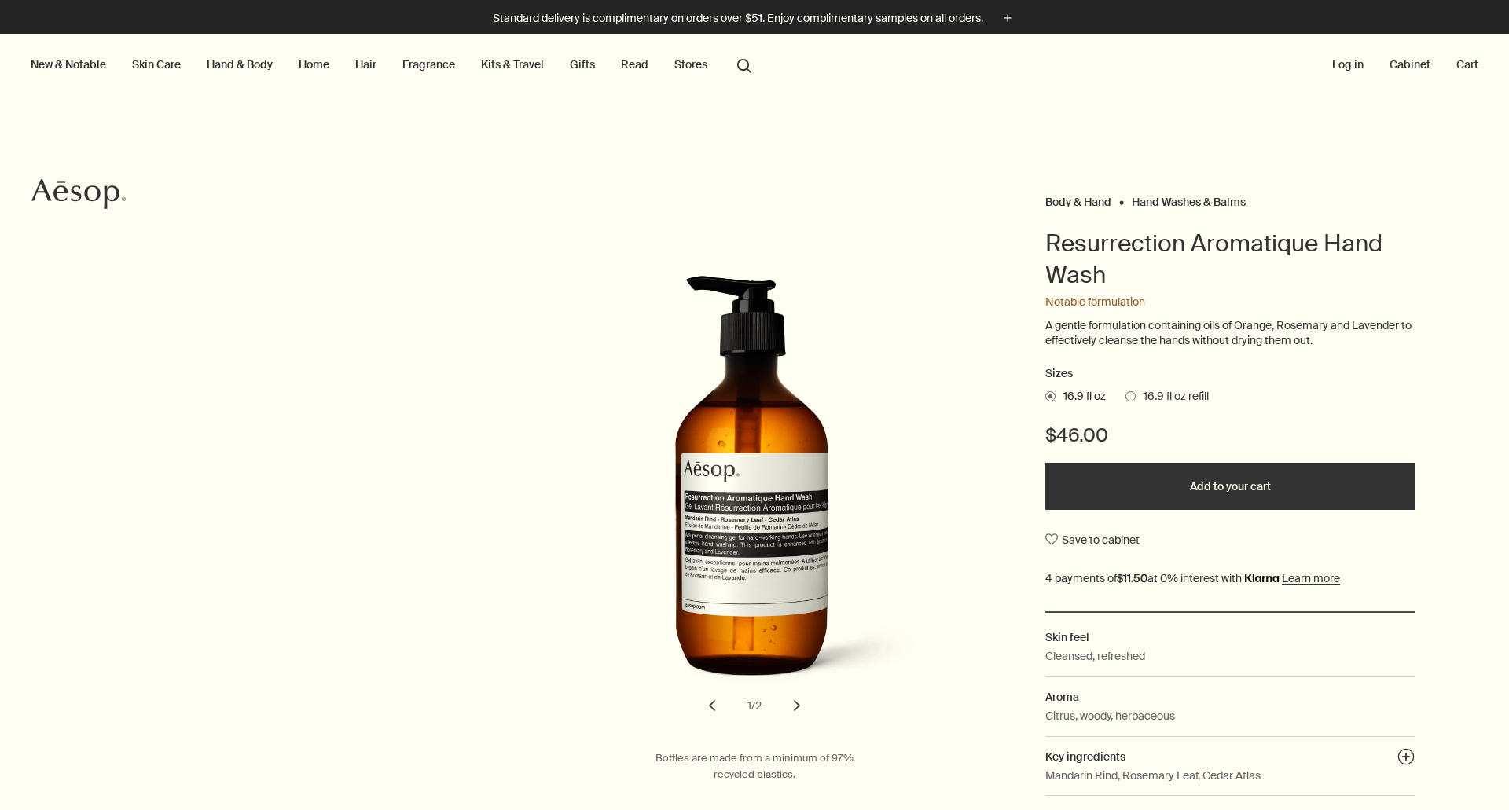
click at [168, 67] on link "Skin Care" at bounding box center [156, 64] width 55 height 20
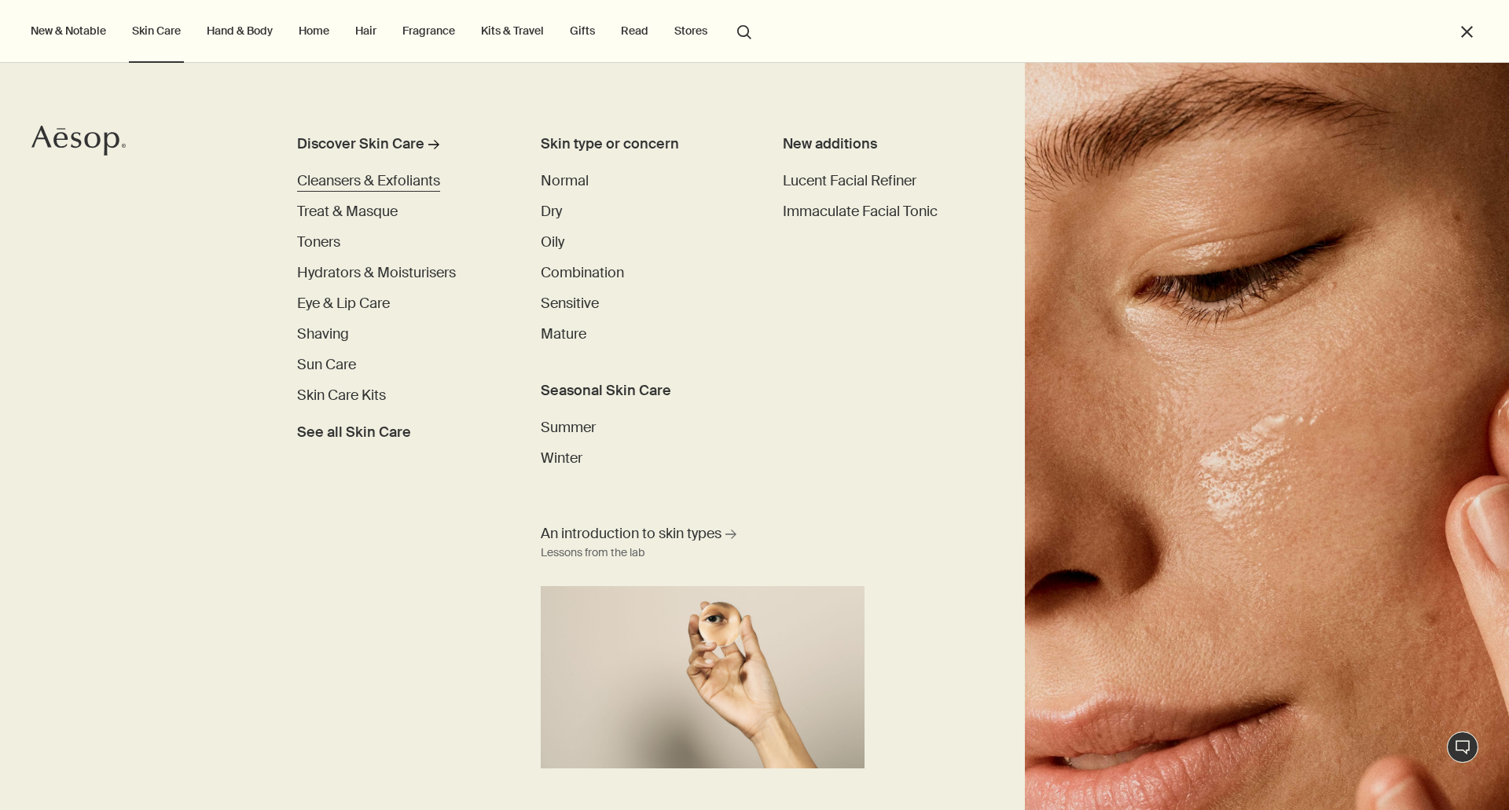
click at [413, 184] on span "Cleansers & Exfoliants" at bounding box center [368, 180] width 143 height 19
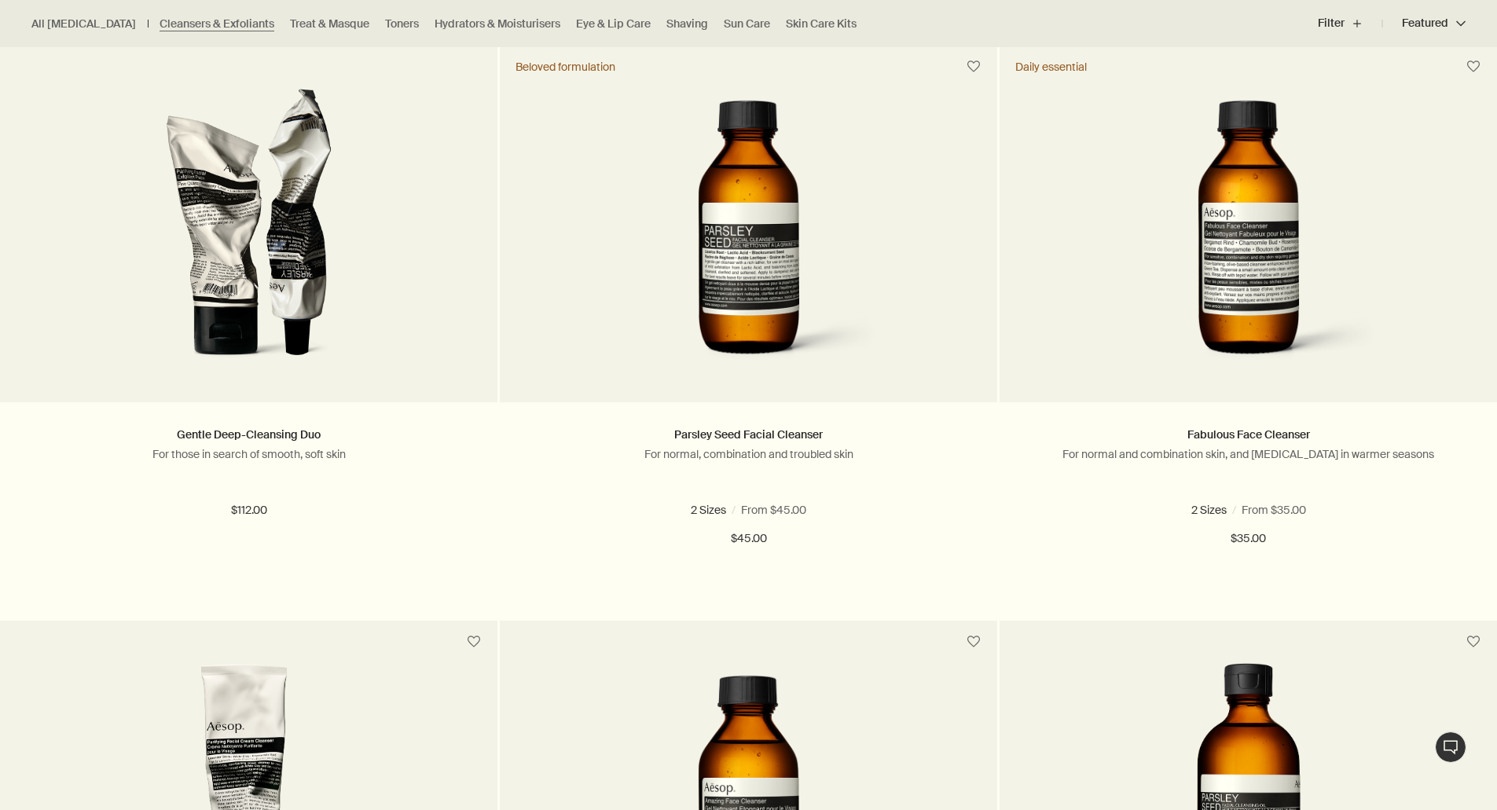
scroll to position [455, 0]
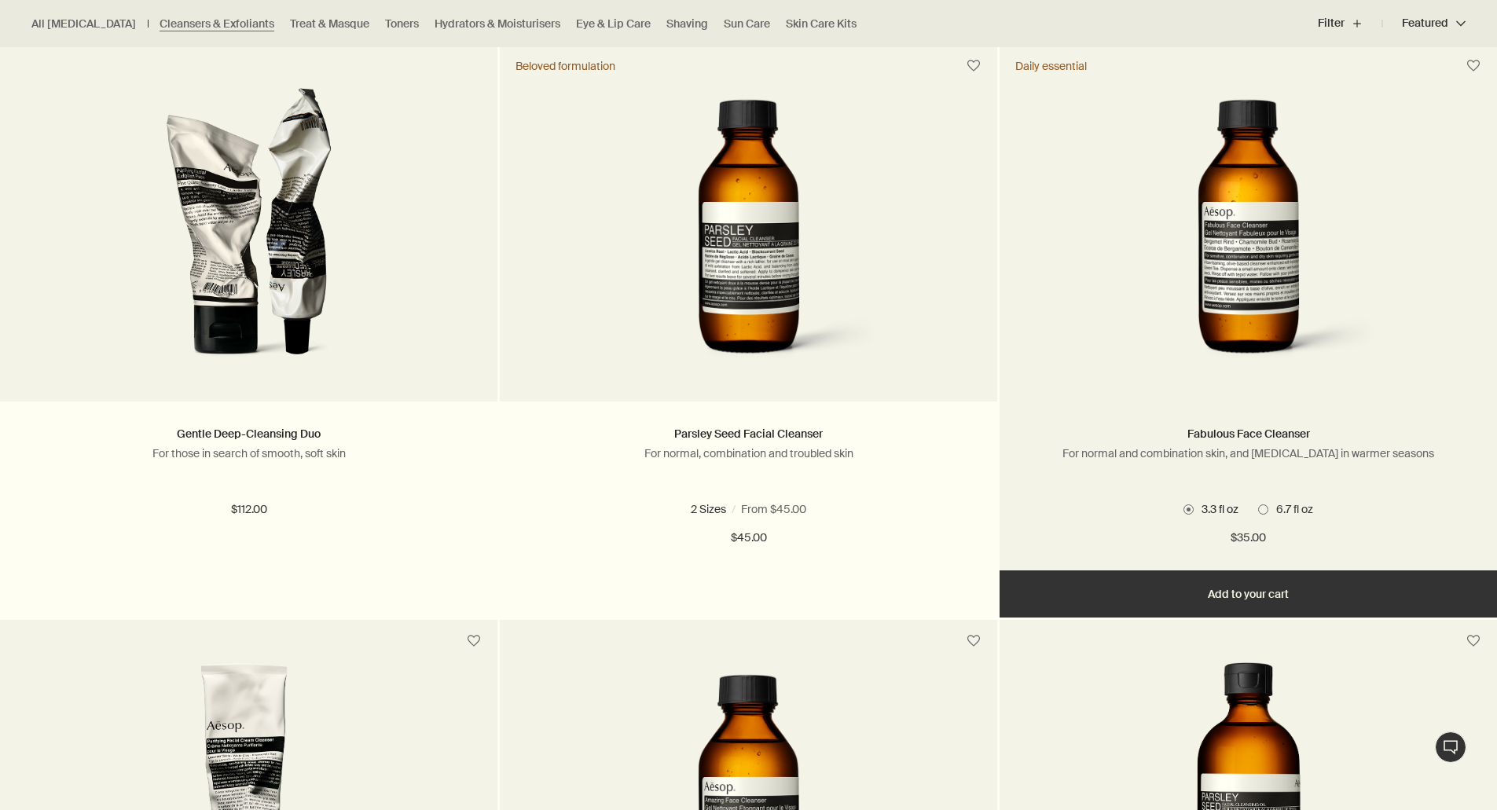
click at [1264, 425] on h2 "Fabulous Face Cleanser" at bounding box center [1248, 434] width 450 height 19
click at [1247, 290] on img at bounding box center [1248, 232] width 285 height 291
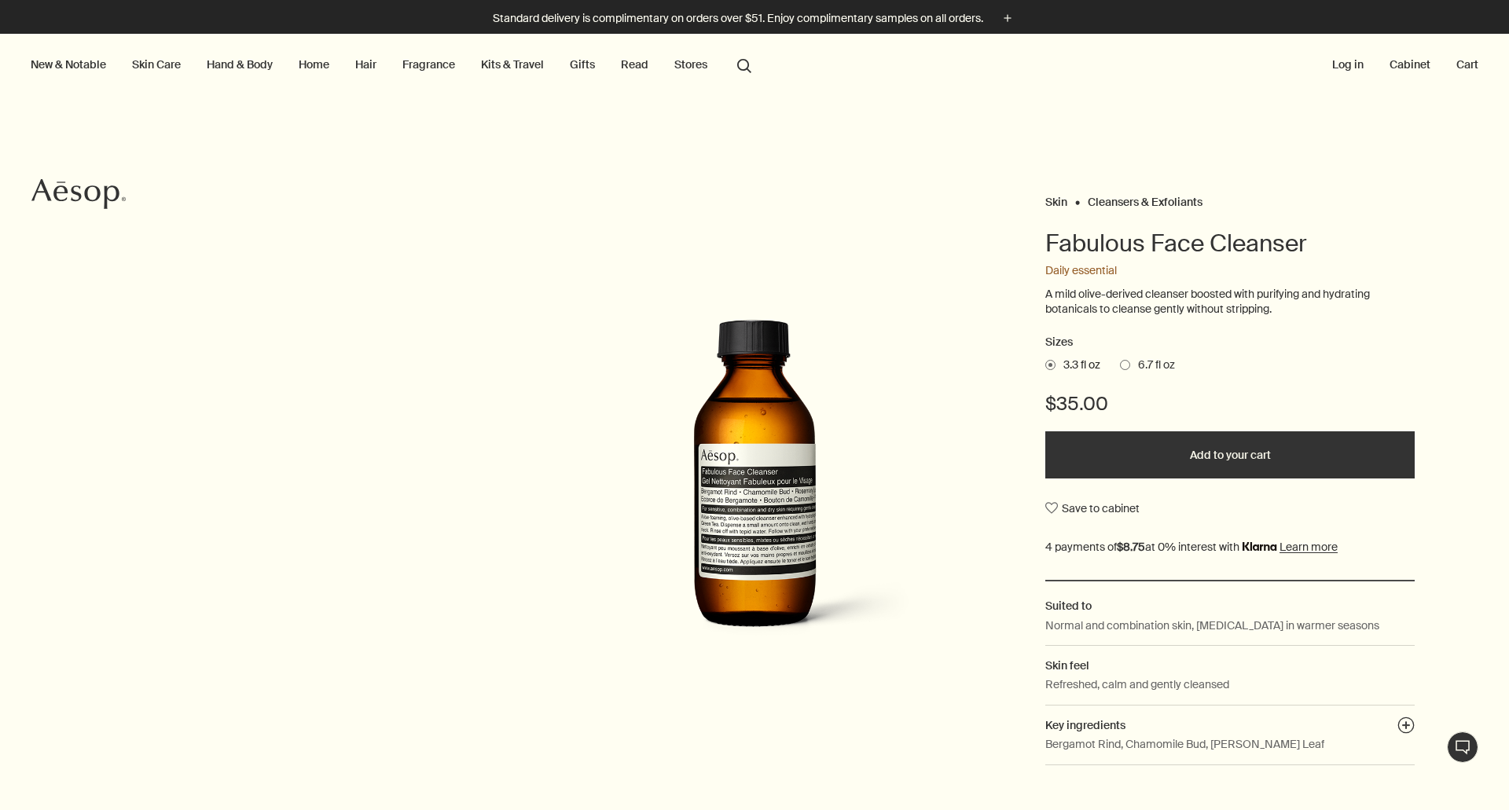
click at [1120, 358] on label "6.7 fl oz" at bounding box center [1147, 366] width 55 height 16
click at [1120, 358] on input "6.7 fl oz" at bounding box center [1120, 363] width 0 height 10
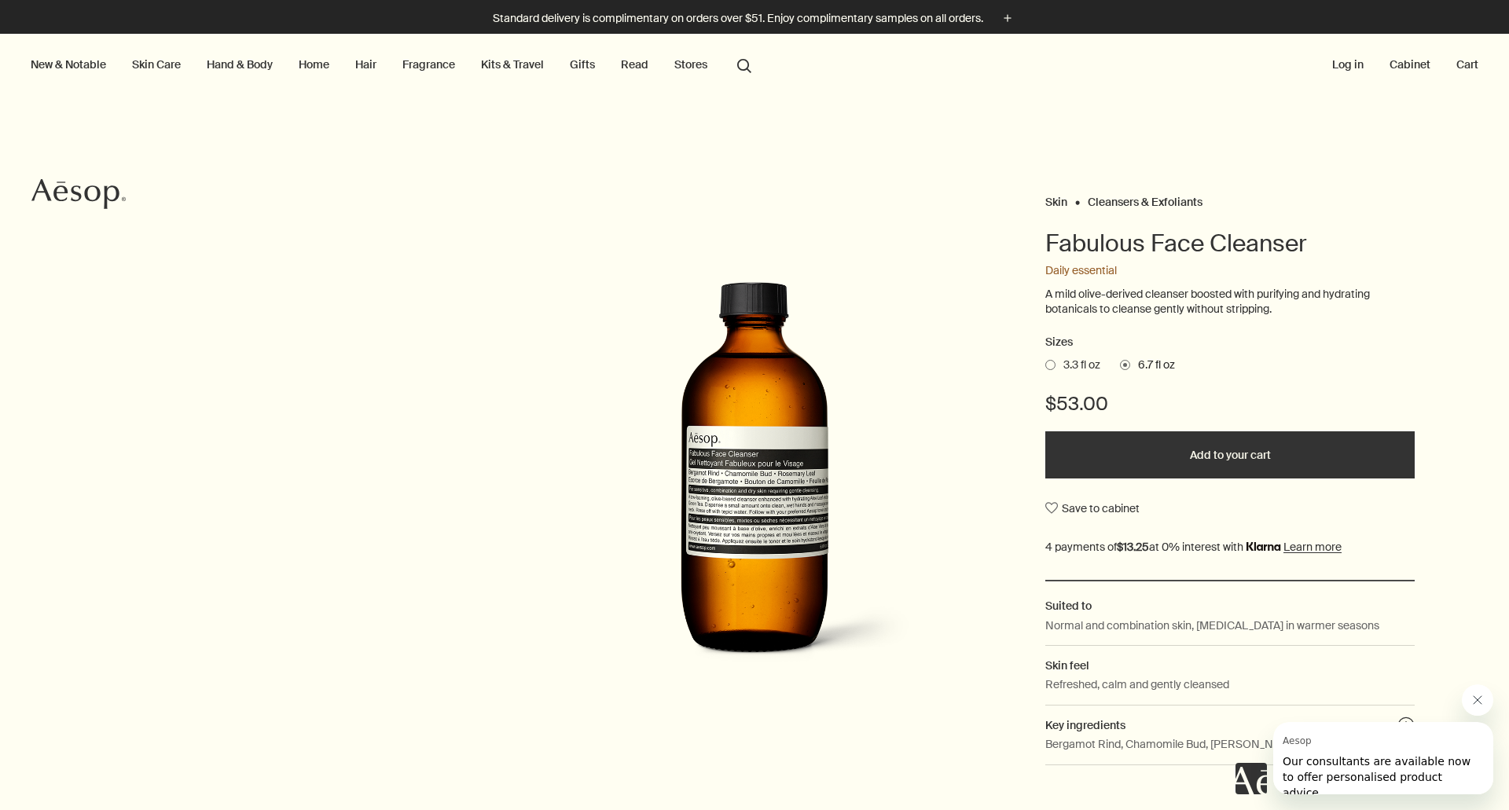
click at [162, 65] on link "Skin Care" at bounding box center [156, 64] width 55 height 20
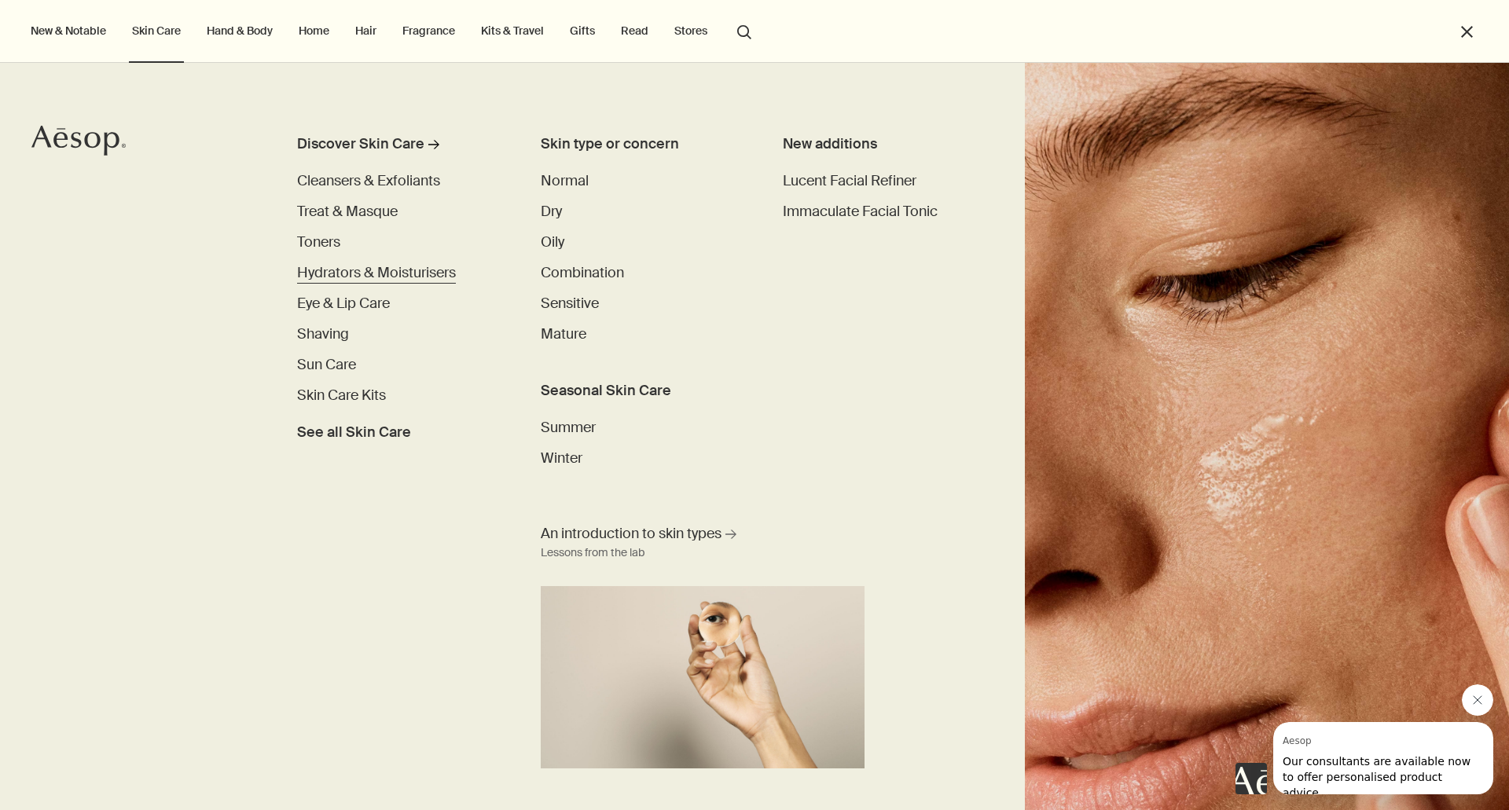
click at [325, 266] on span "Hydrators & Moisturisers" at bounding box center [376, 272] width 159 height 19
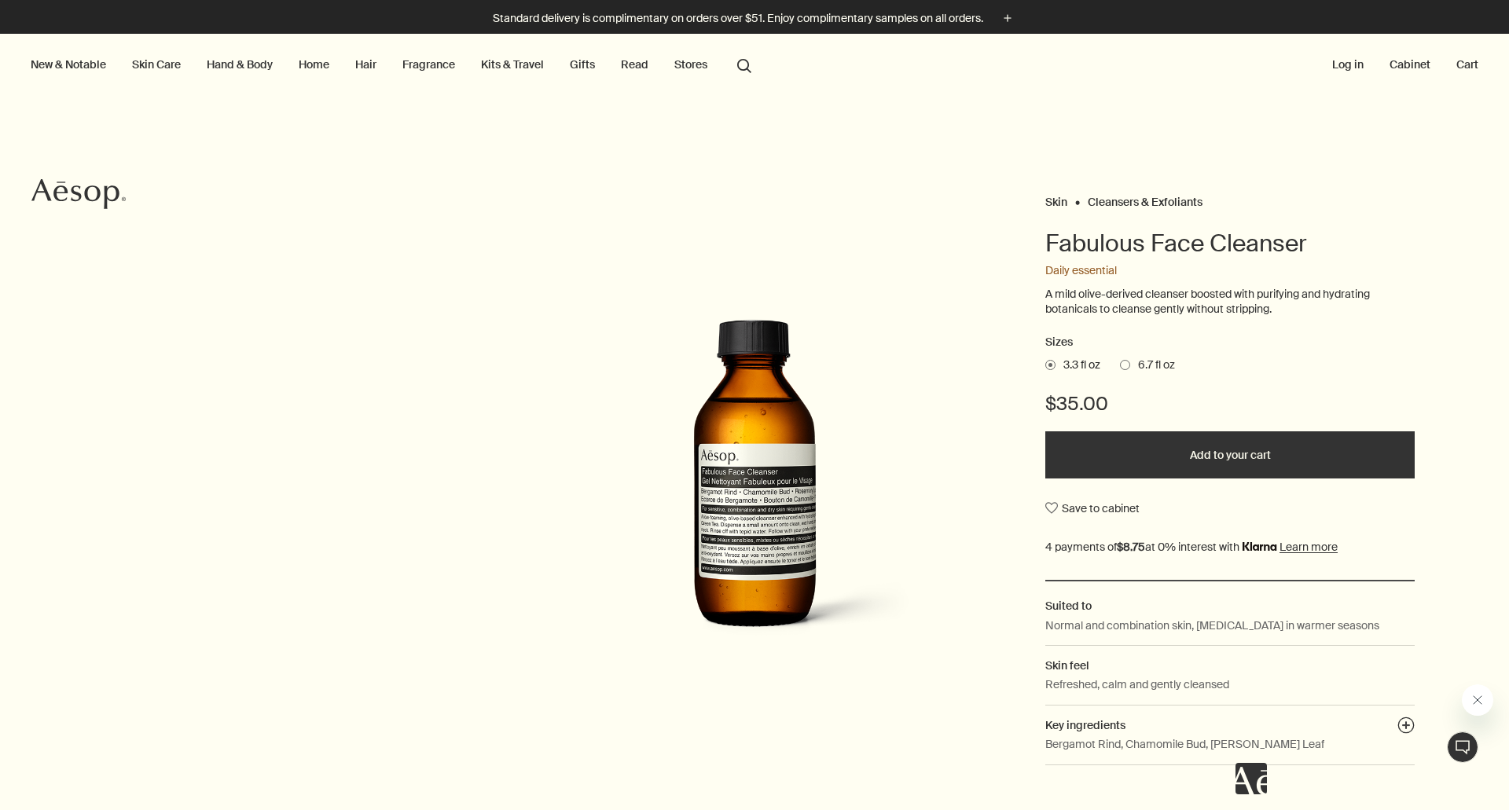
click at [1120, 369] on span at bounding box center [1125, 365] width 10 height 10
click at [1120, 368] on input "6.7 fl oz" at bounding box center [1120, 363] width 0 height 10
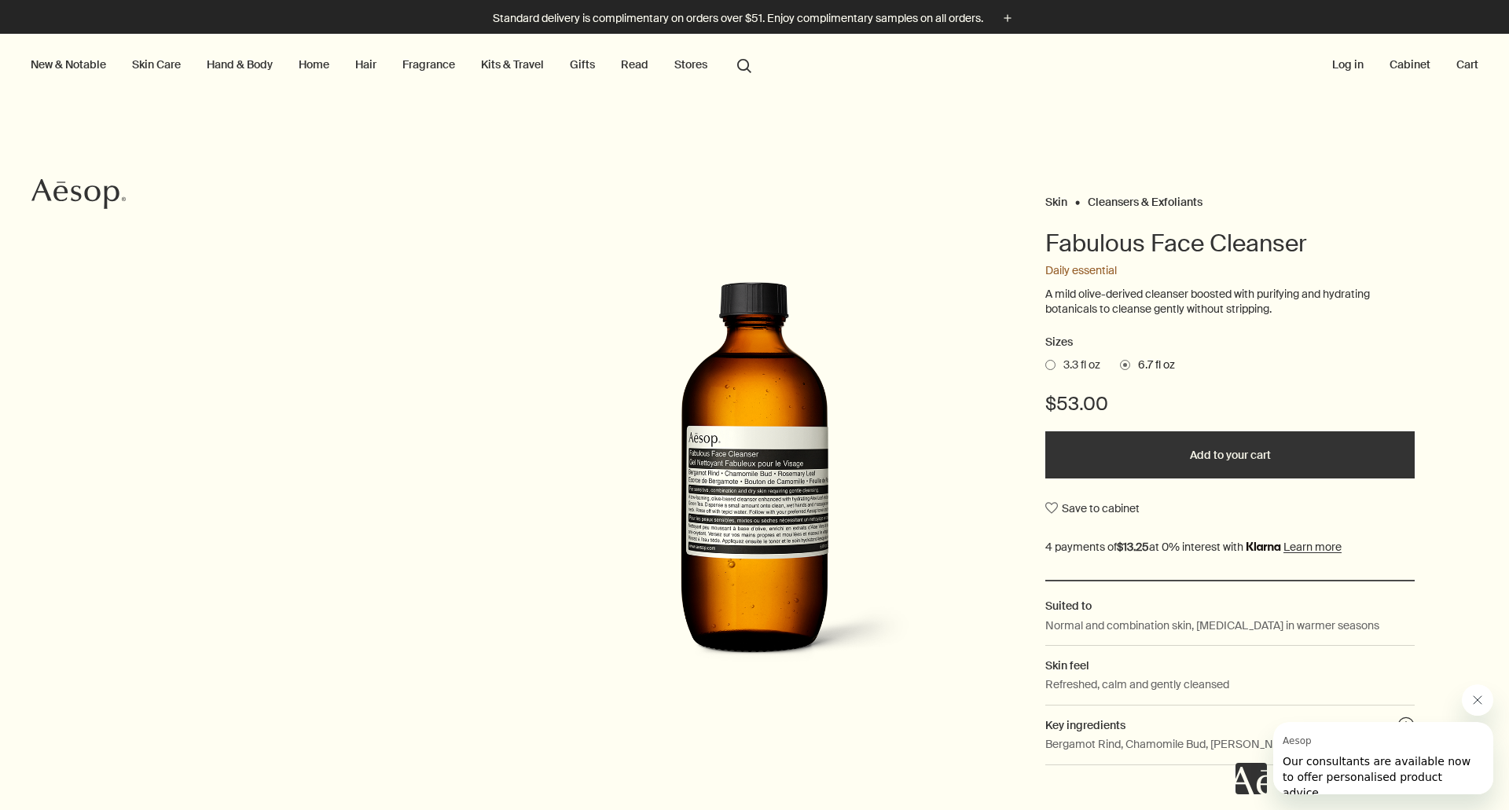
click at [1236, 456] on button "Add to your cart" at bounding box center [1229, 454] width 369 height 47
click at [1264, 449] on button "Added to your cart Add to your cart" at bounding box center [1229, 454] width 369 height 47
click at [1492, 705] on button "Close message from Aesop" at bounding box center [1477, 699] width 31 height 31
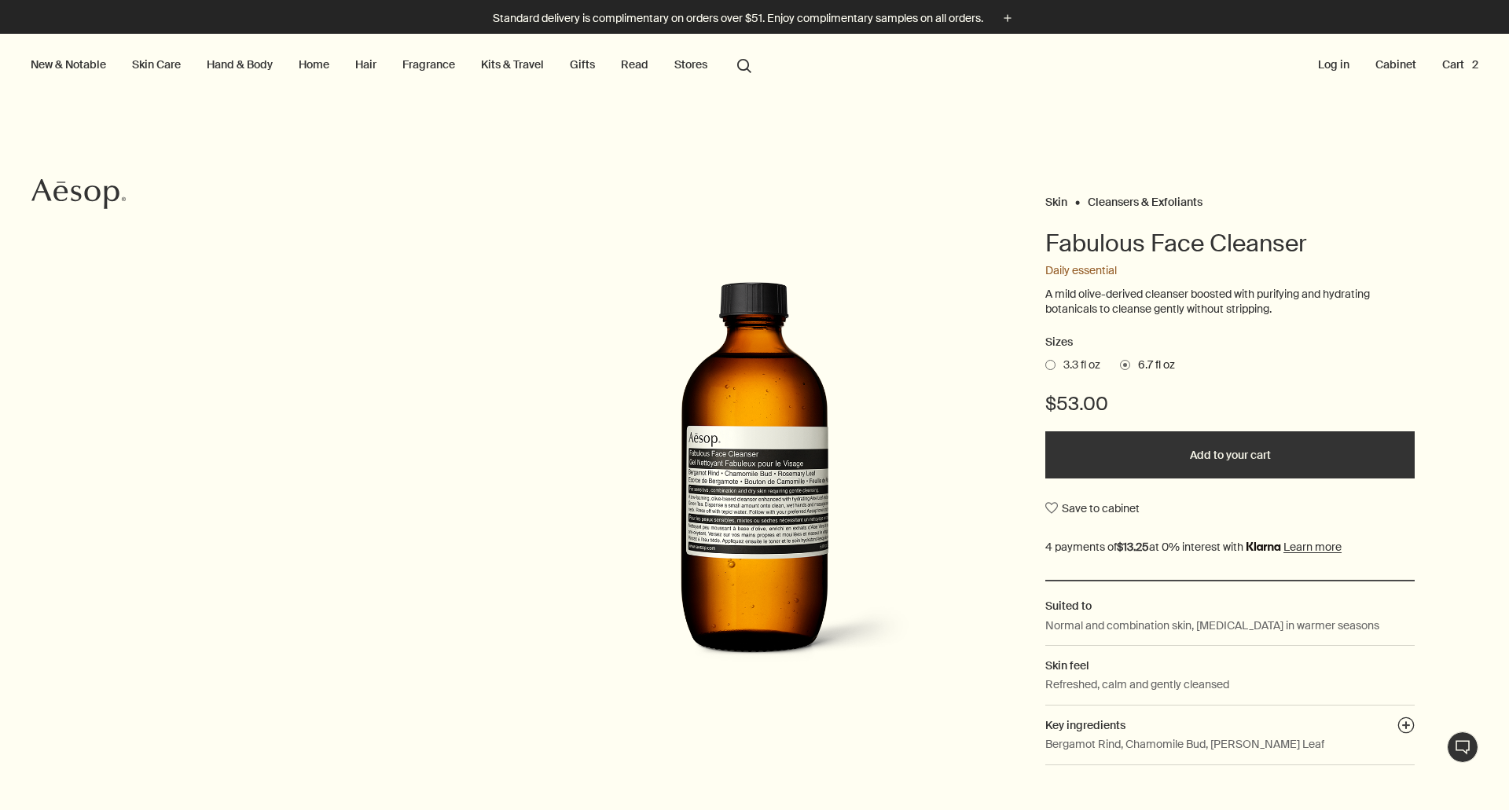
click at [1451, 53] on li "Cart 2" at bounding box center [1460, 65] width 42 height 63
click at [1459, 68] on button "Cart 2" at bounding box center [1460, 64] width 42 height 20
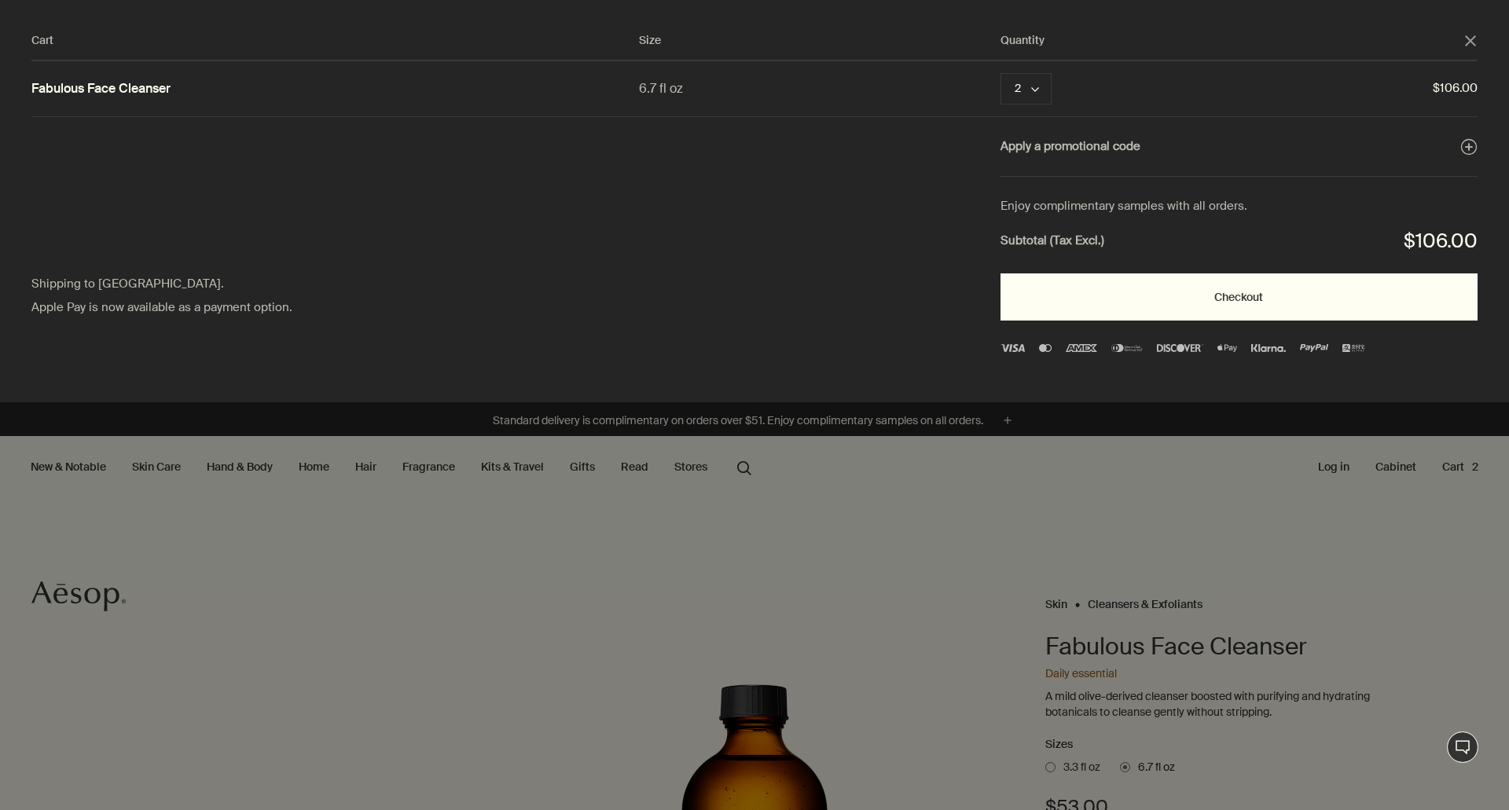
click at [1279, 292] on button "Checkout" at bounding box center [1238, 296] width 477 height 47
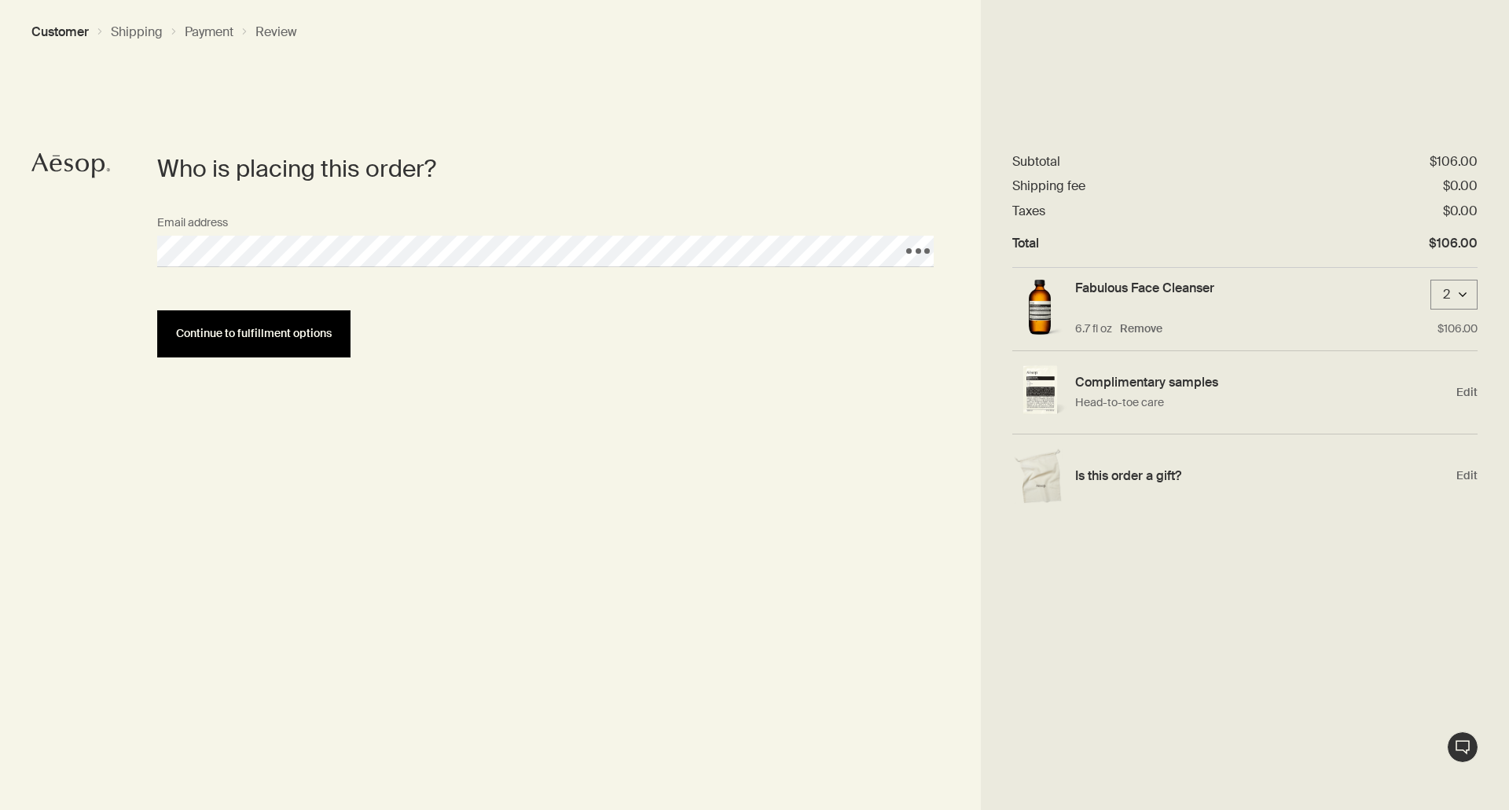
click at [220, 332] on span "Continue to fulfillment options" at bounding box center [254, 334] width 156 height 12
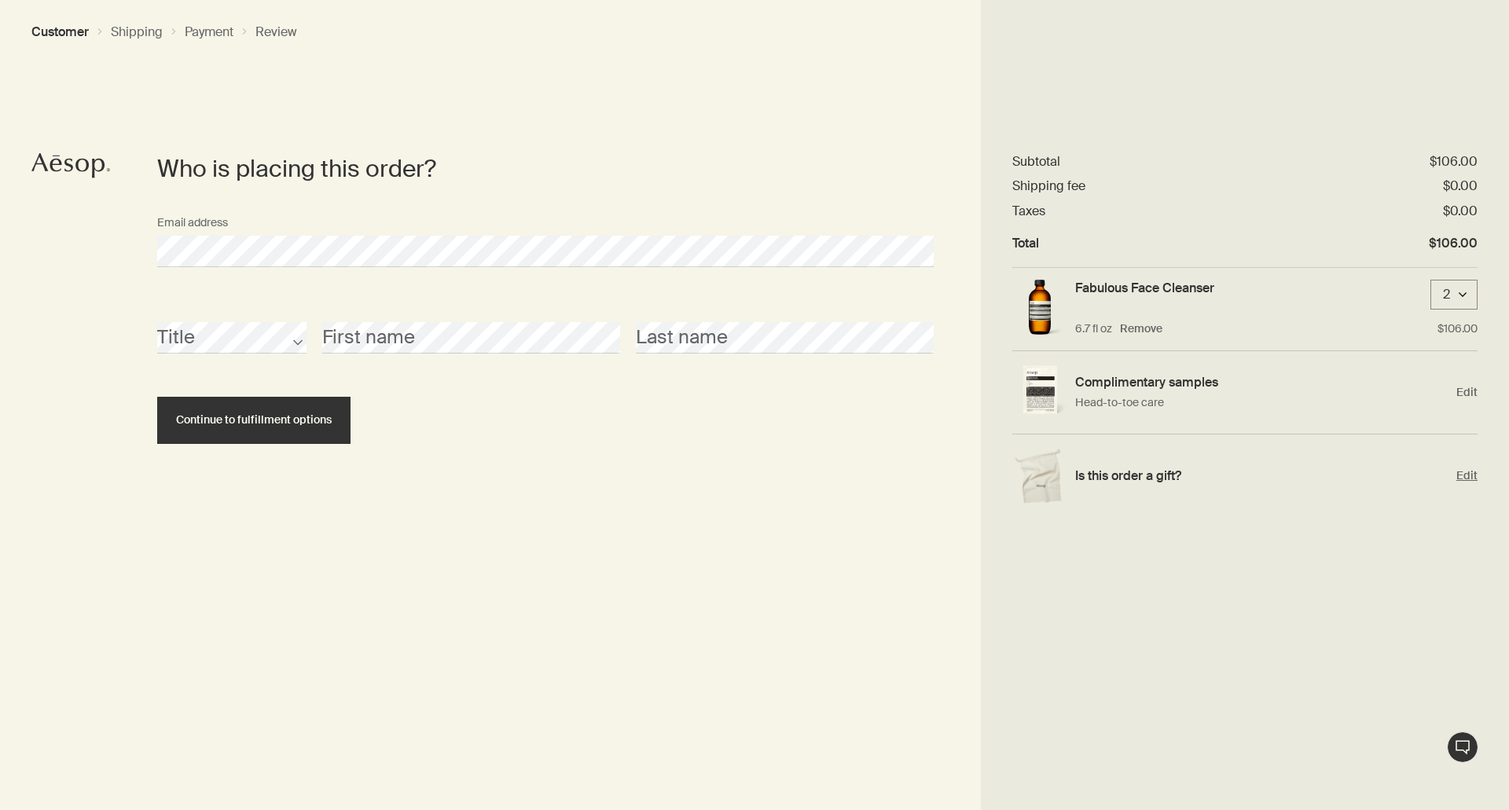
click at [1462, 476] on span "Edit" at bounding box center [1466, 475] width 21 height 15
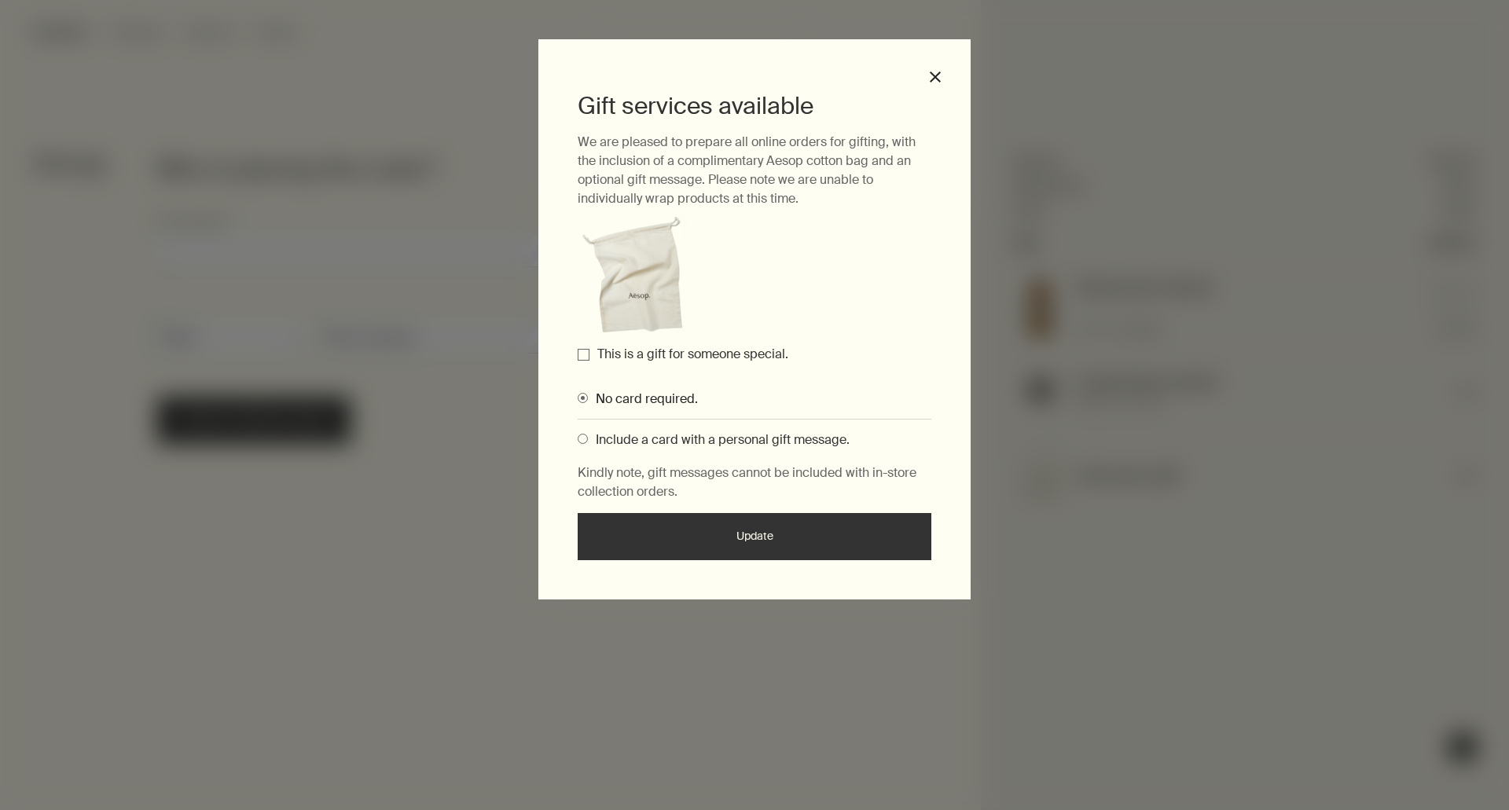
click at [937, 66] on div "Gift services available We are pleased to prepare all online orders for gifting…" at bounding box center [754, 319] width 432 height 560
click at [937, 69] on div "Gift services available We are pleased to prepare all online orders for gifting…" at bounding box center [754, 319] width 432 height 560
click at [937, 74] on button "close" at bounding box center [935, 77] width 14 height 14
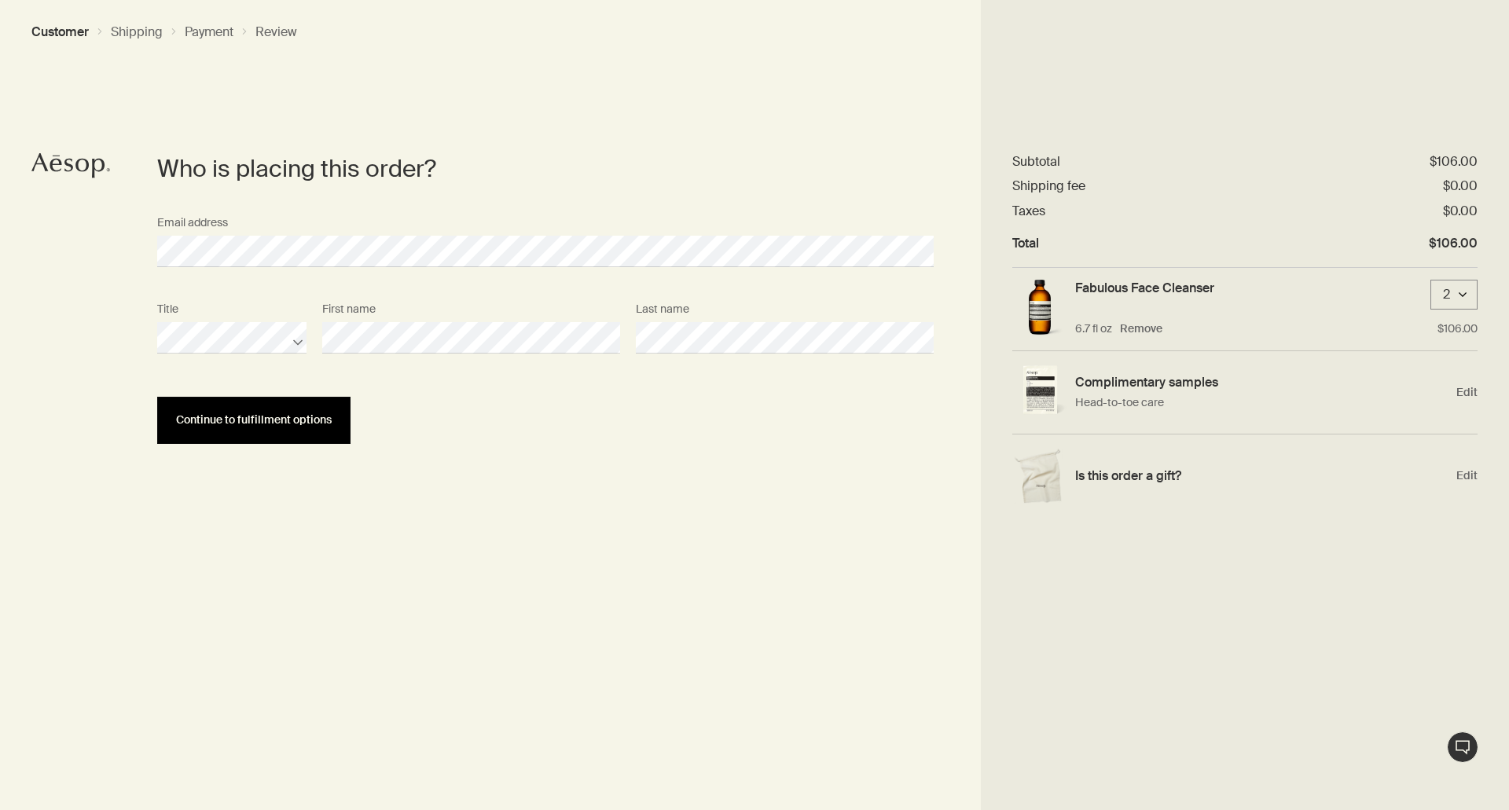
click at [274, 429] on button "Continue to fulfillment options" at bounding box center [253, 420] width 193 height 47
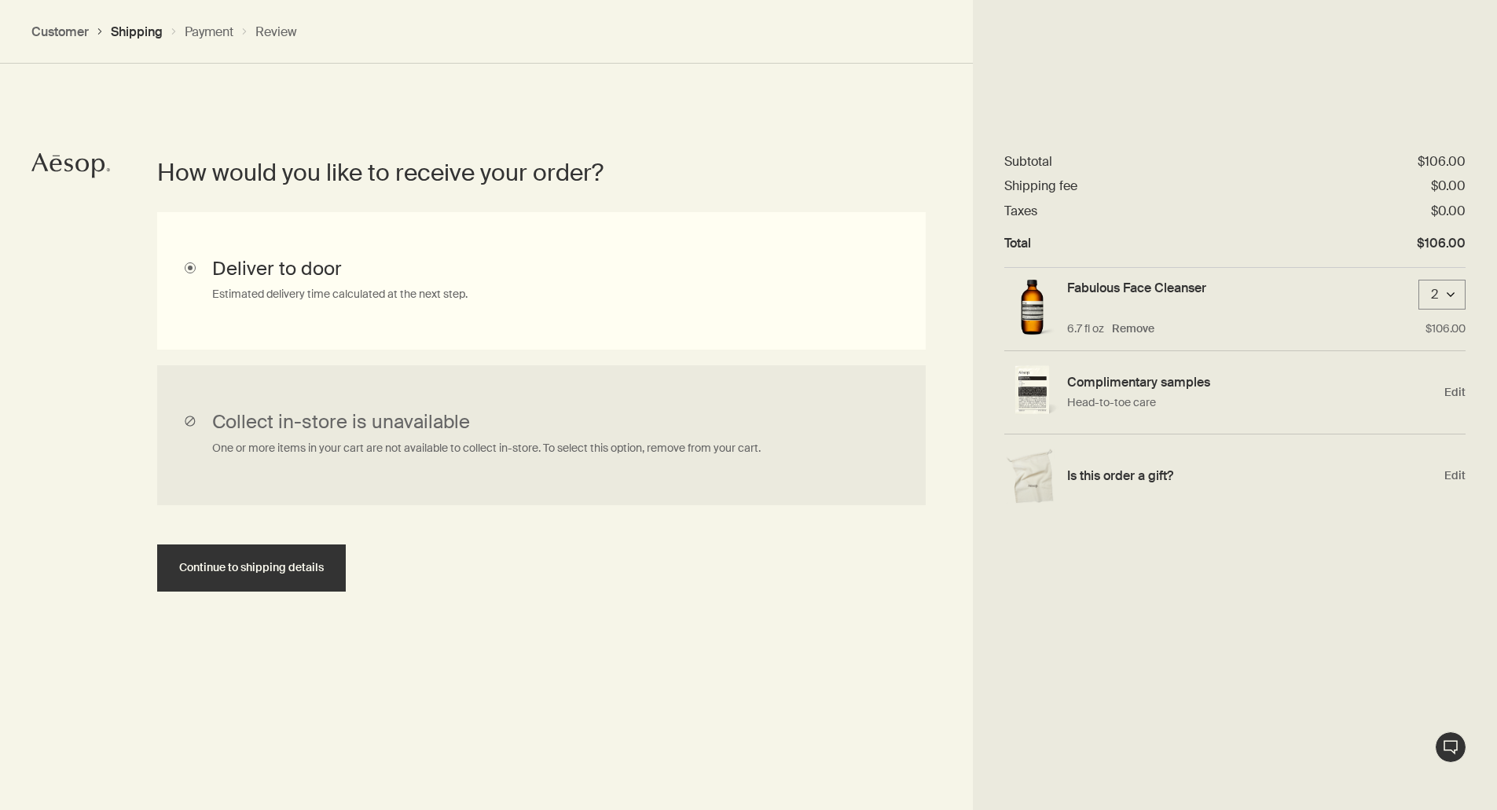
scroll to position [352, 0]
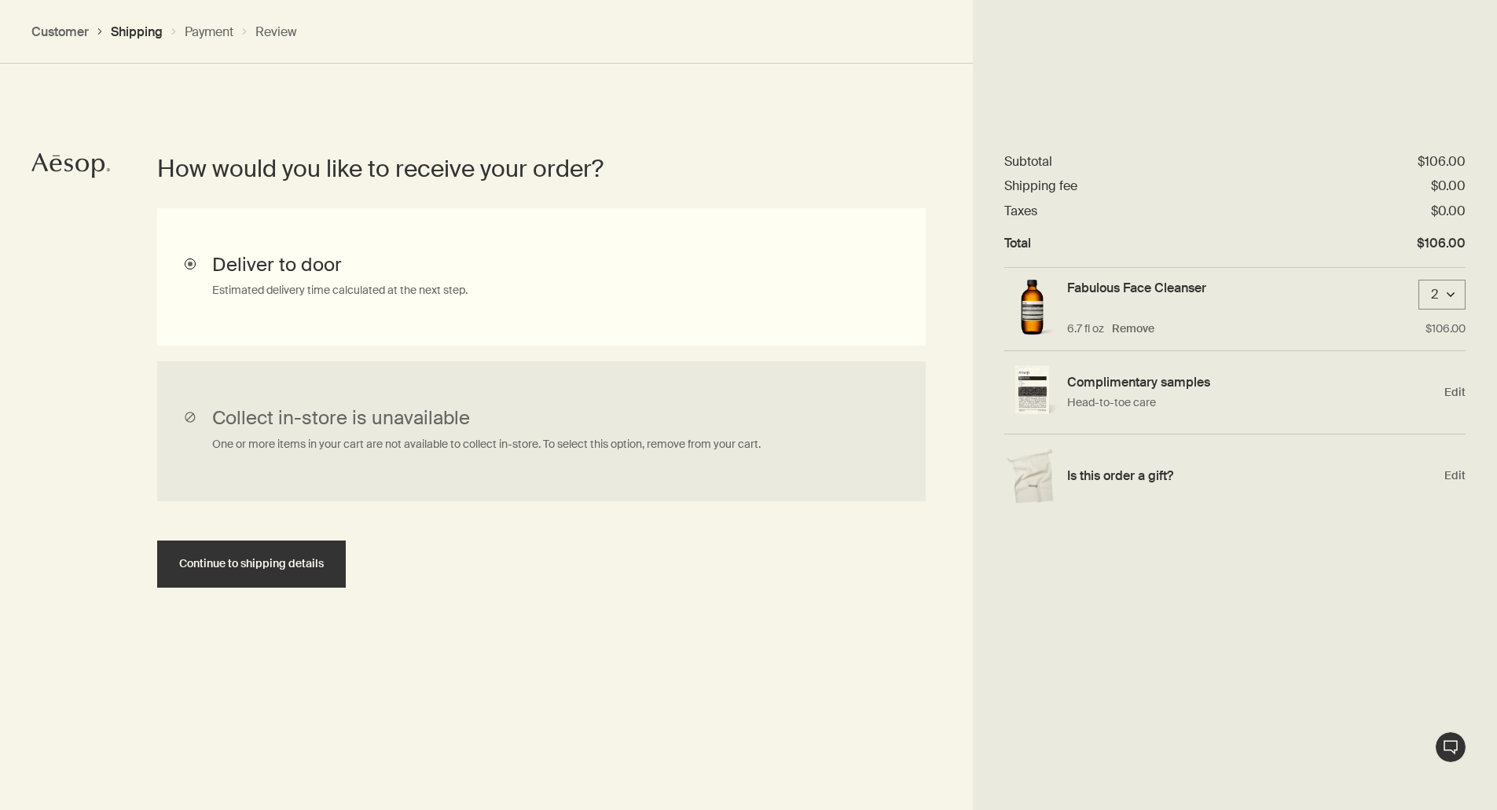
click at [265, 301] on input "Deliver to door Estimated delivery time calculated at the next step." at bounding box center [541, 277] width 769 height 138
click at [225, 273] on input "Deliver to door Estimated delivery time calculated at the next step." at bounding box center [541, 277] width 769 height 138
click at [209, 556] on button "Continue to shipping details" at bounding box center [251, 564] width 189 height 47
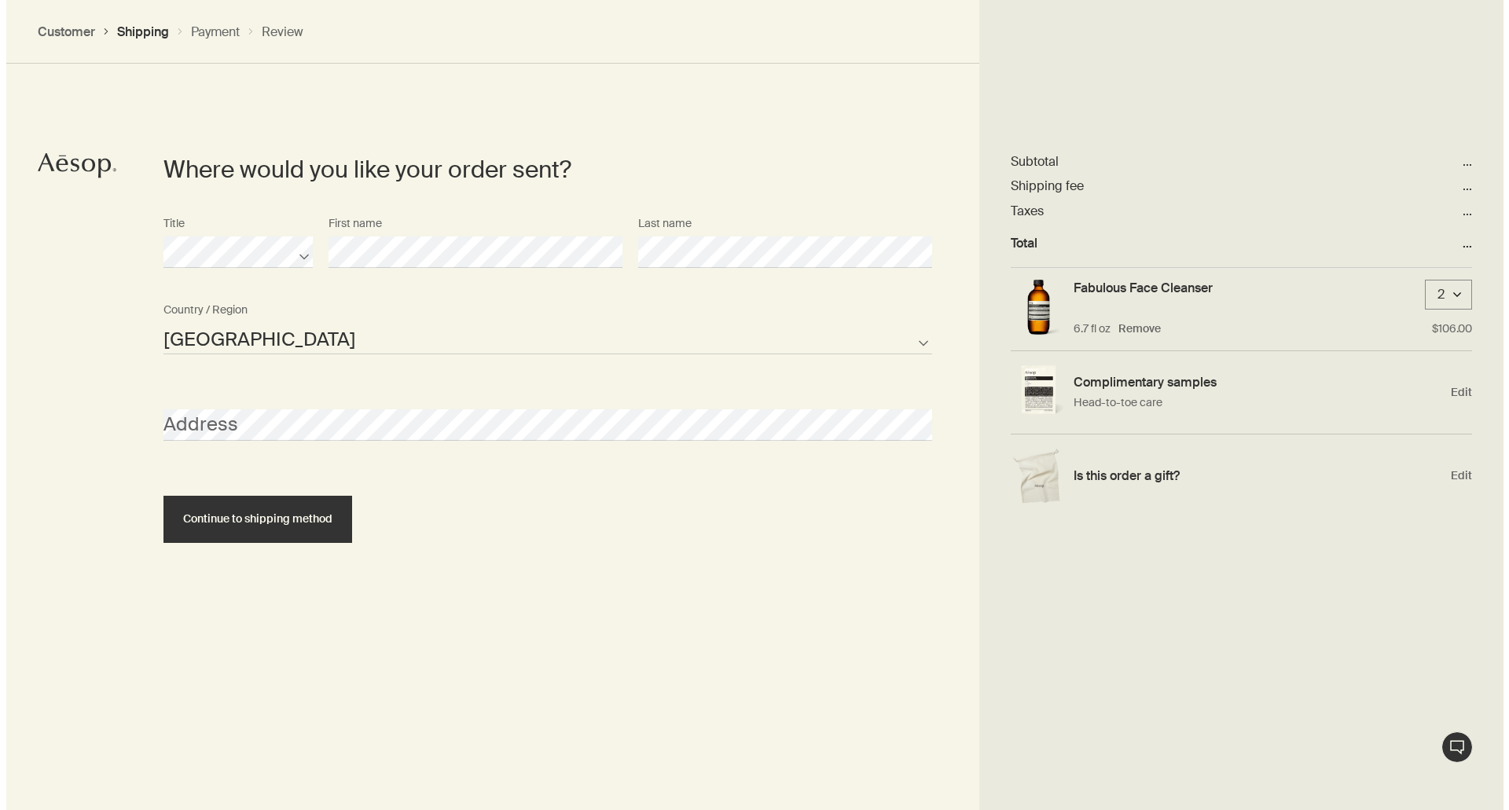
scroll to position [680, 0]
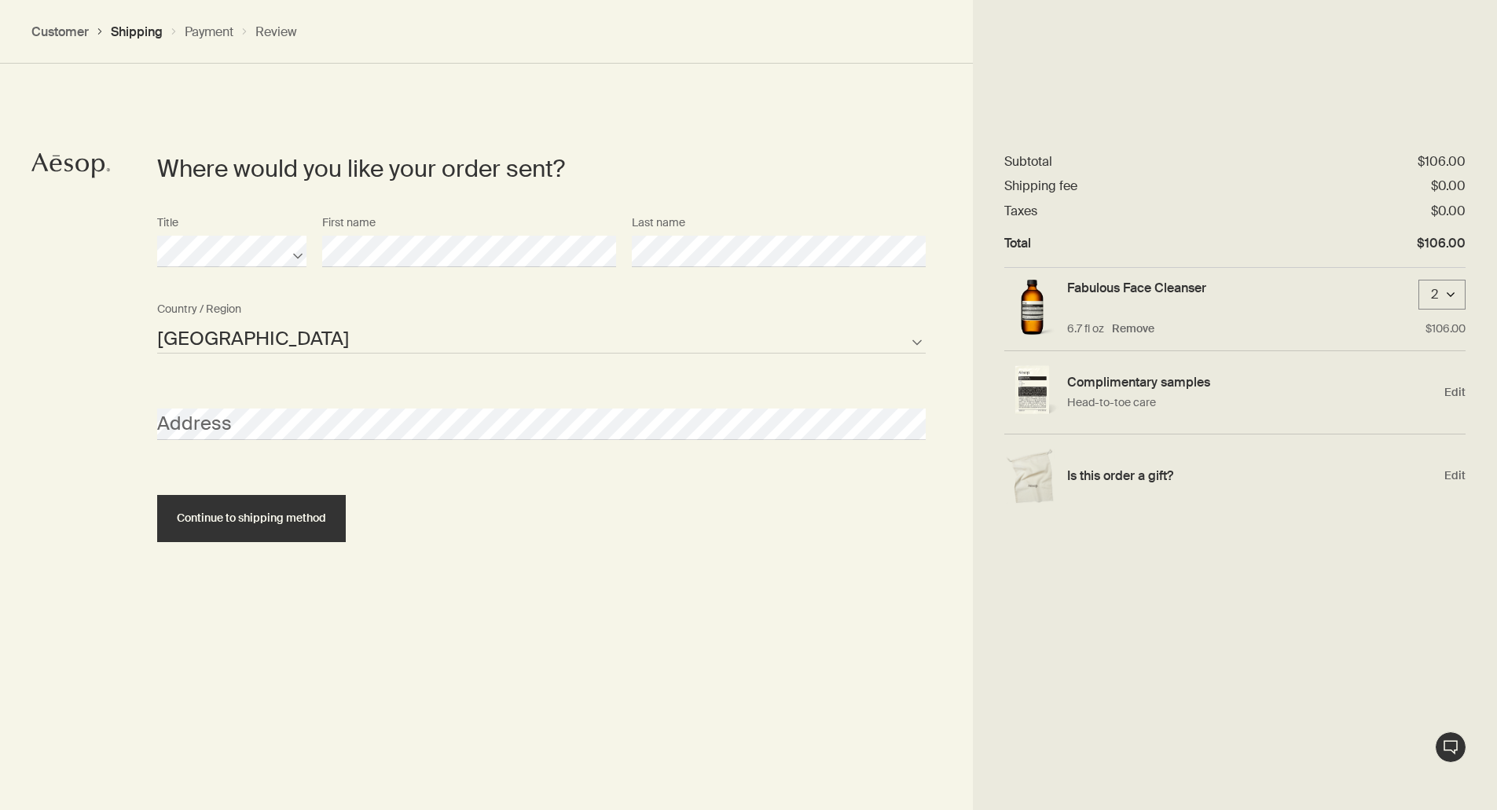
click at [420, 338] on select "United States of America Not listed" at bounding box center [541, 337] width 769 height 31
click at [157, 322] on select "United States of America Not listed" at bounding box center [541, 337] width 769 height 31
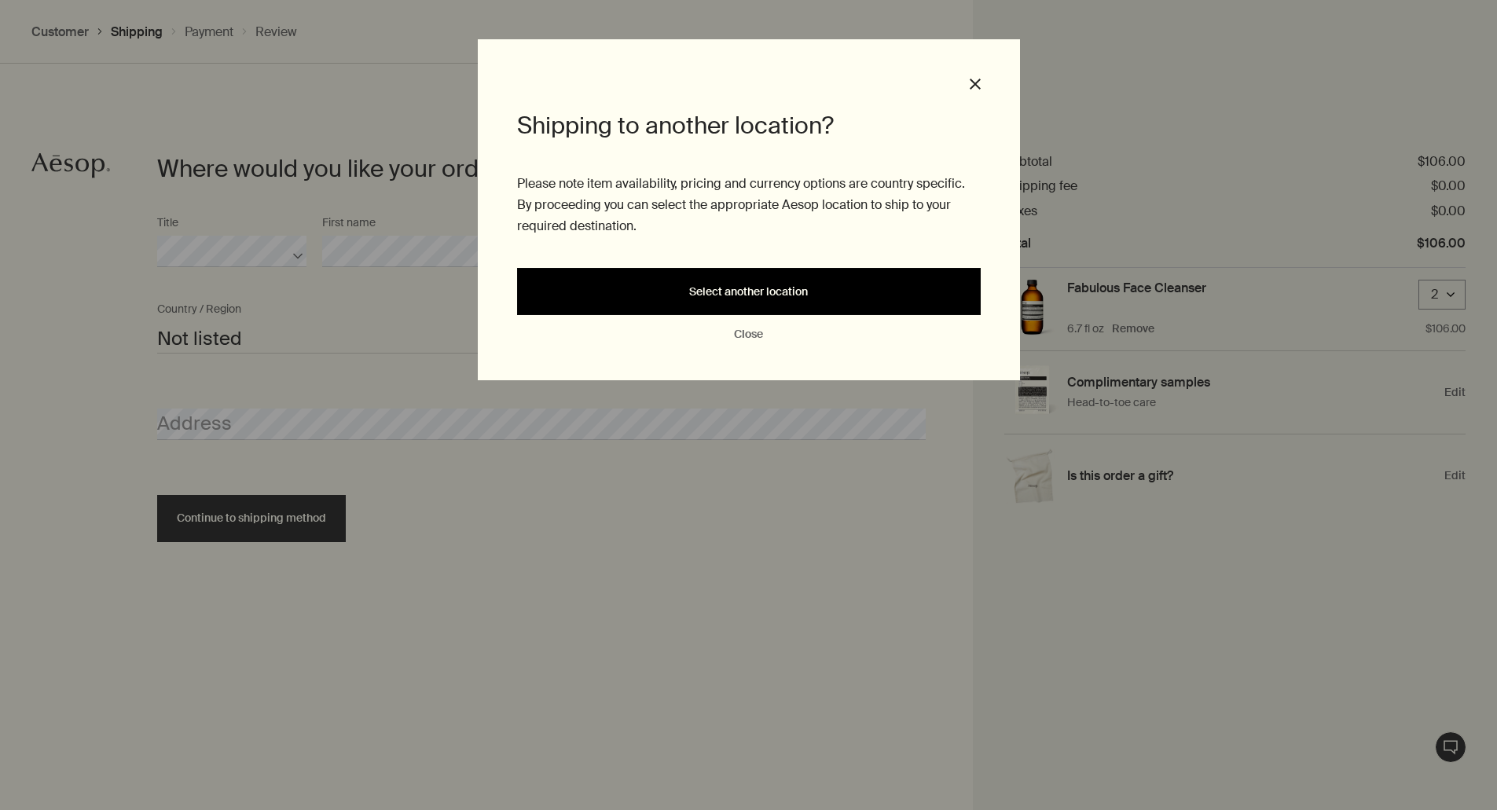
click at [812, 295] on div "Select another location" at bounding box center [749, 292] width 426 height 12
select select "US"
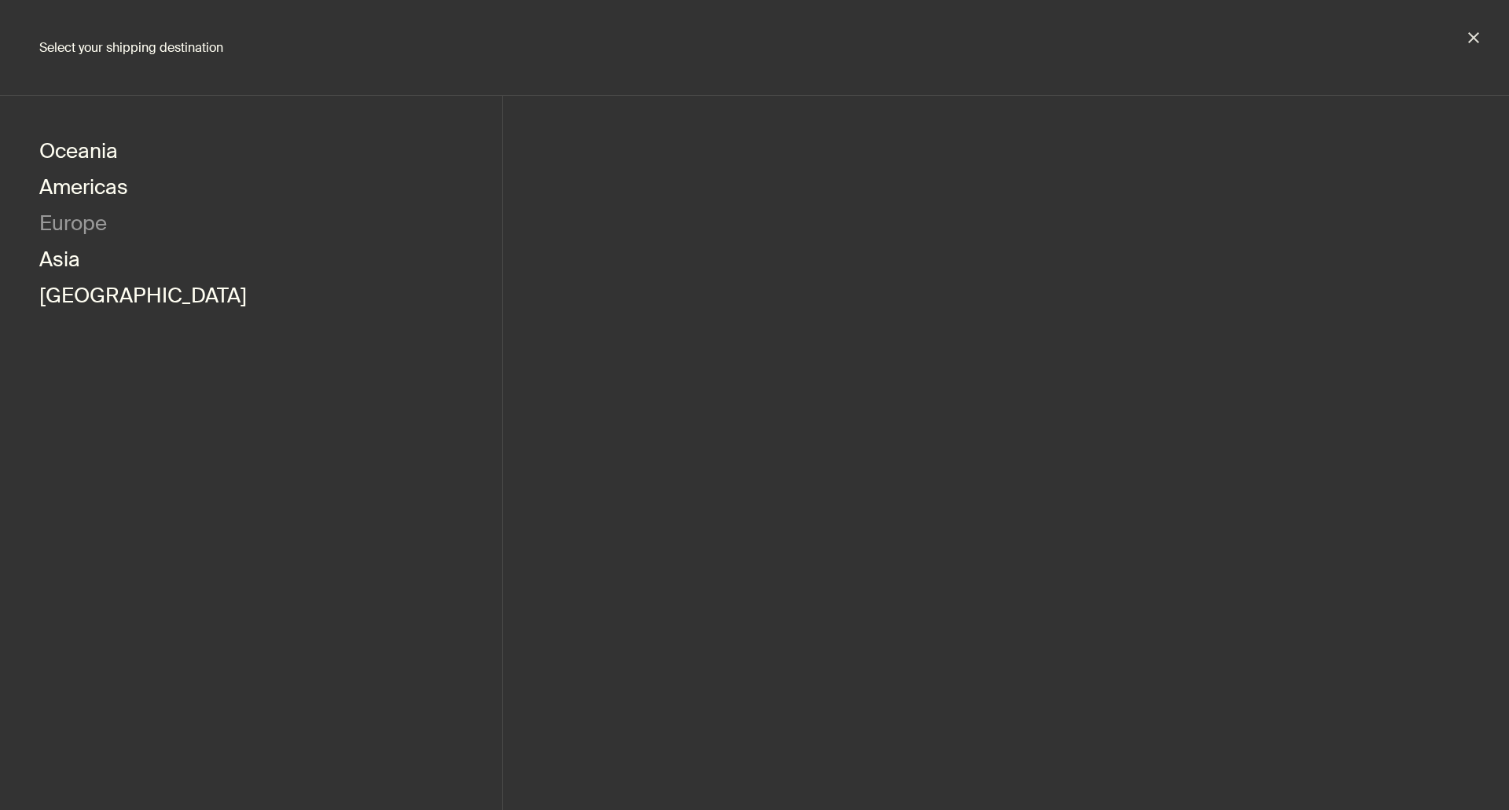
click at [80, 227] on button "Europe" at bounding box center [73, 225] width 68 height 36
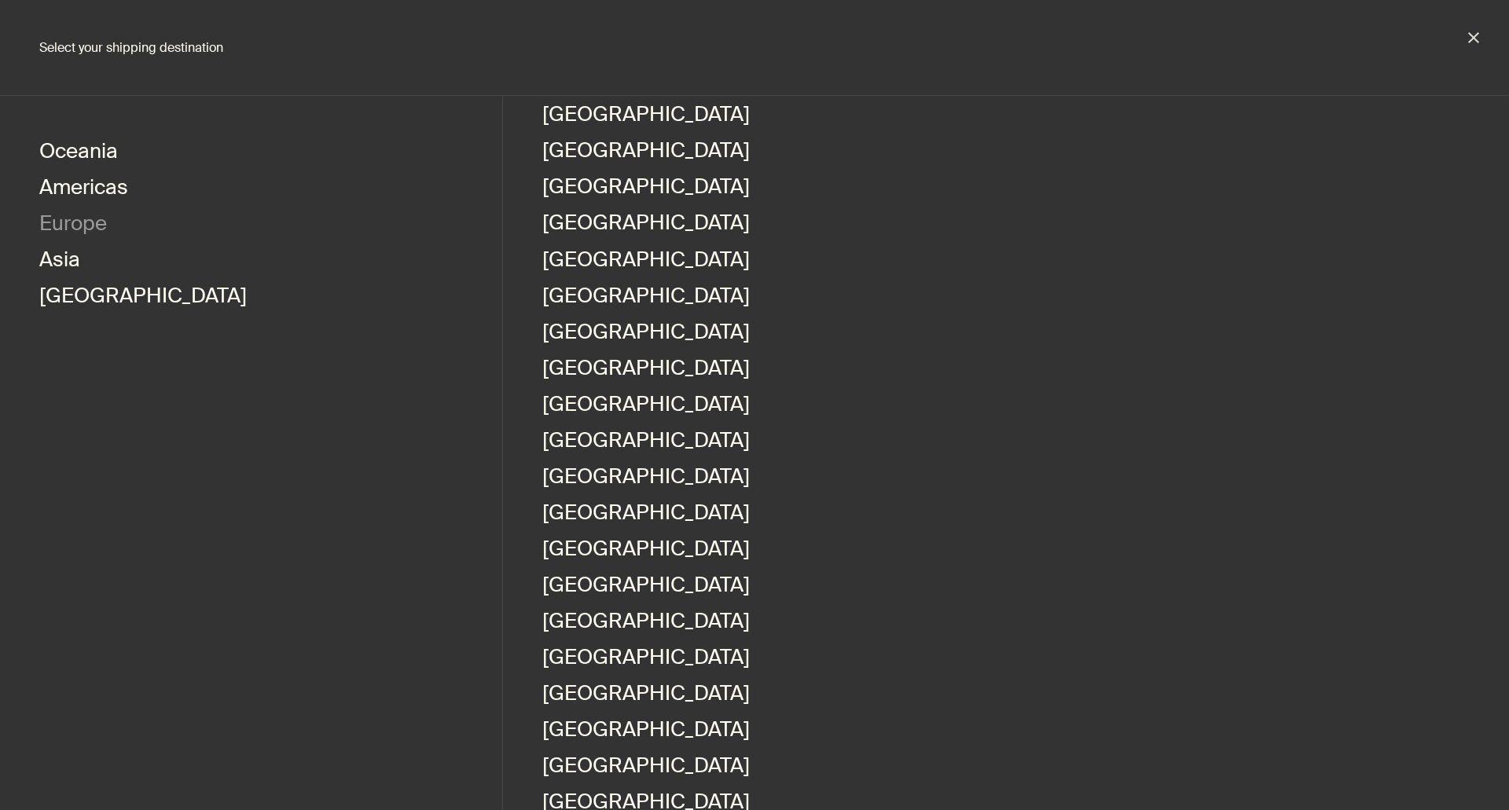
scroll to position [260, 0]
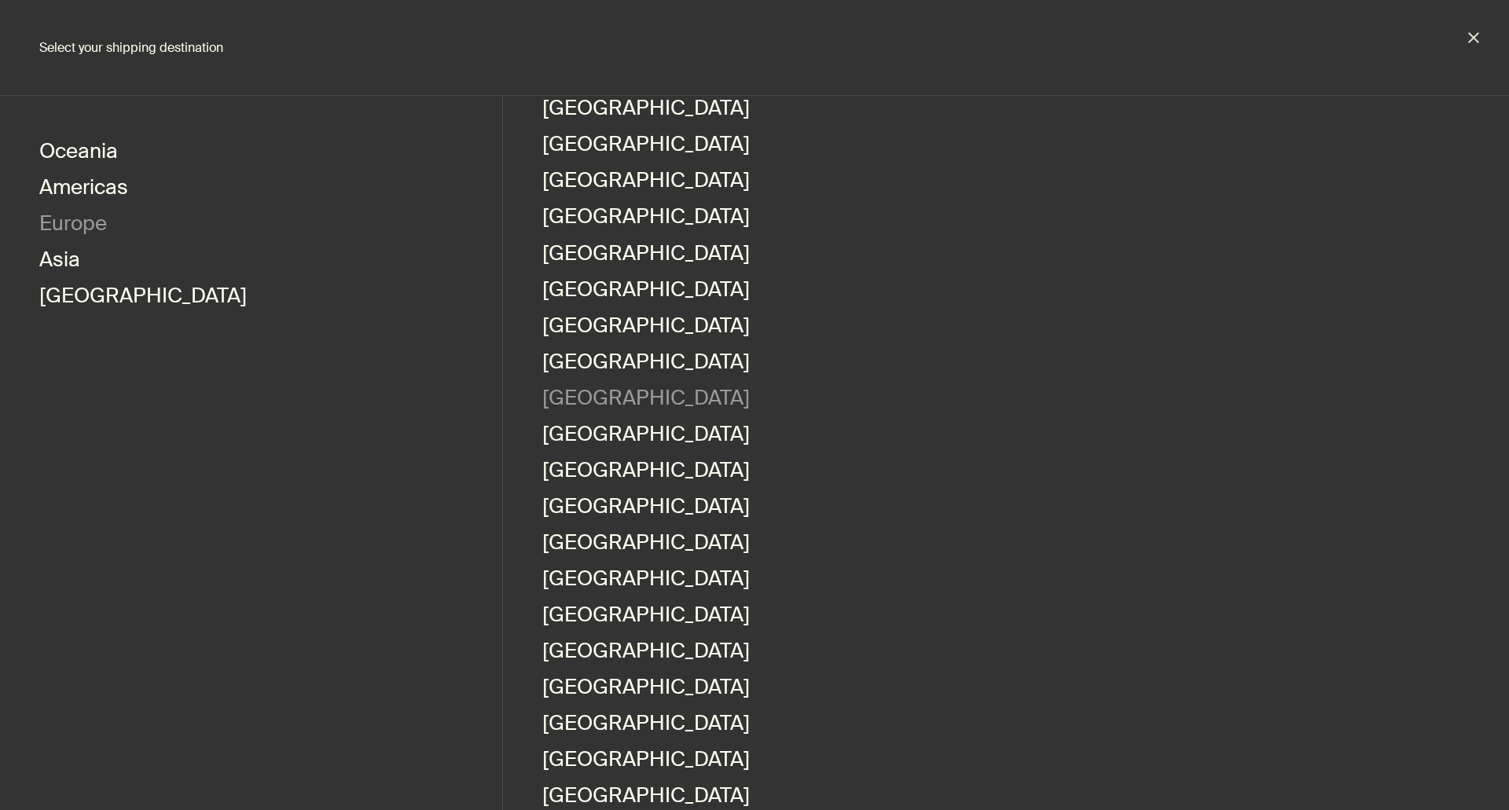
click at [581, 393] on link "[GEOGRAPHIC_DATA]" at bounding box center [645, 400] width 207 height 36
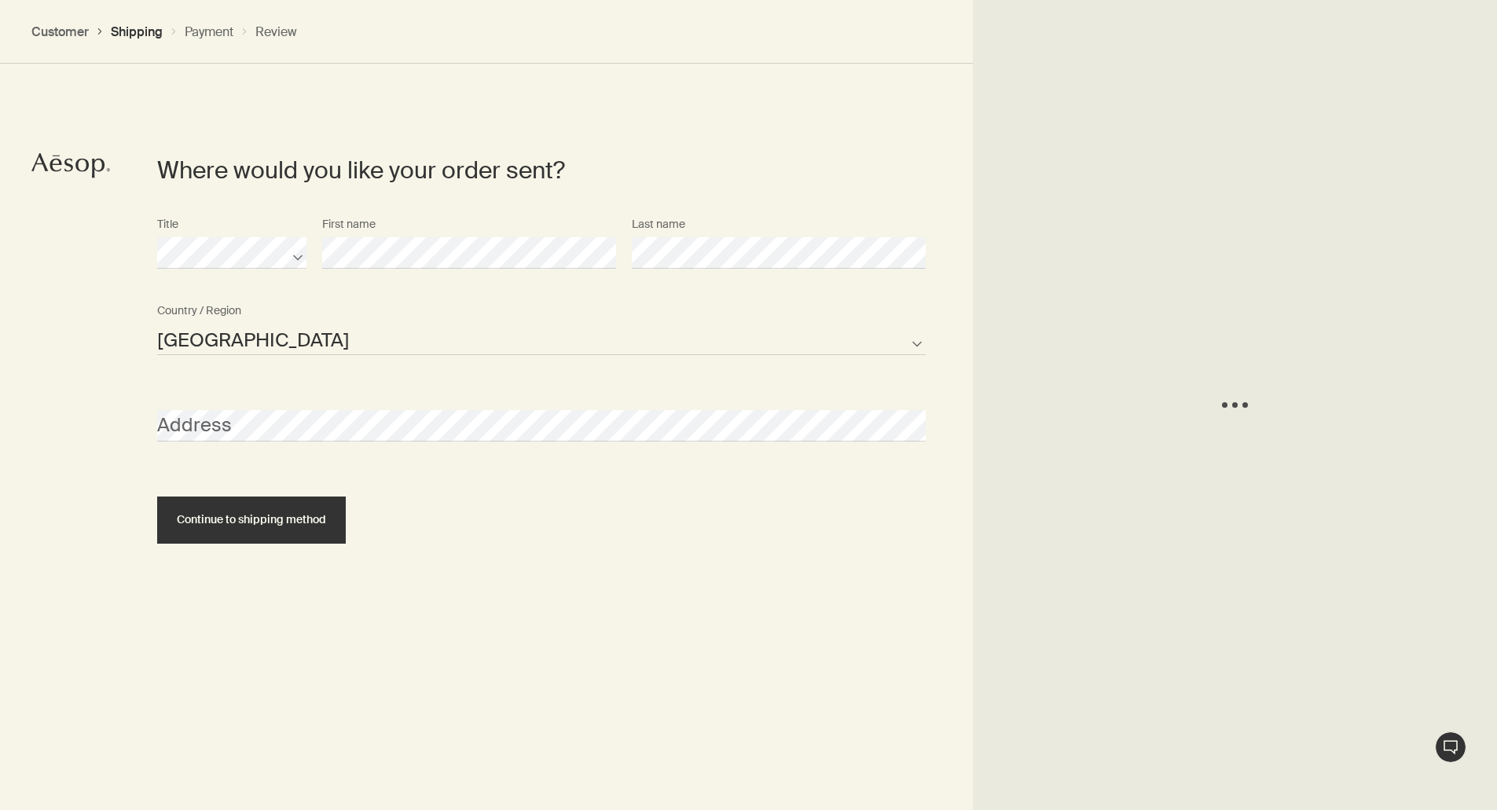
scroll to position [352, 0]
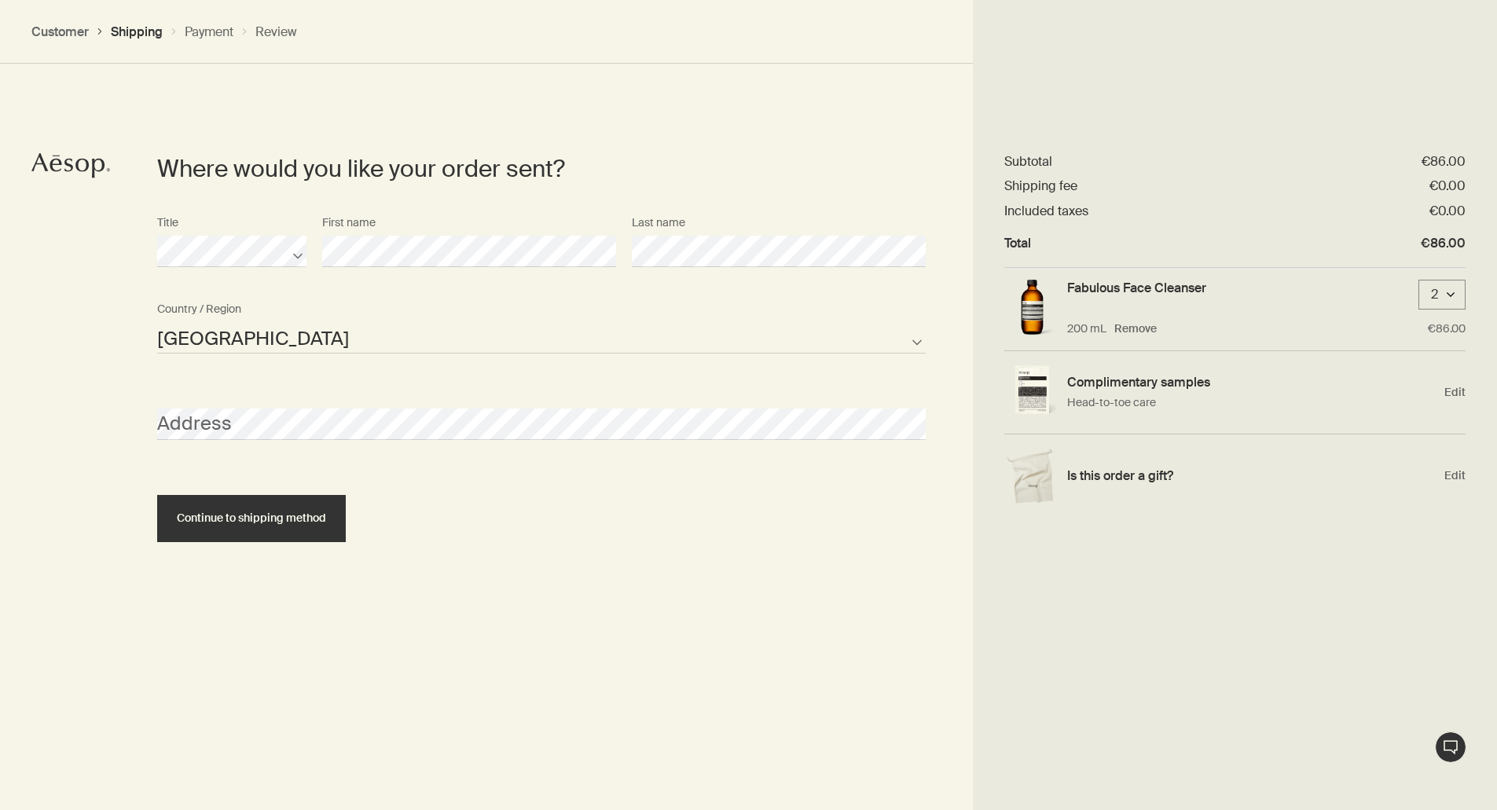
click at [211, 337] on select "[GEOGRAPHIC_DATA] [GEOGRAPHIC_DATA] [GEOGRAPHIC_DATA] [GEOGRAPHIC_DATA] [GEOGRA…" at bounding box center [541, 337] width 769 height 31
select select "IS"
click at [157, 322] on select "Andorra Belgium France Iceland Ireland Luxembourg Monaco Netherlands Portugal S…" at bounding box center [541, 337] width 769 height 31
select select "IS"
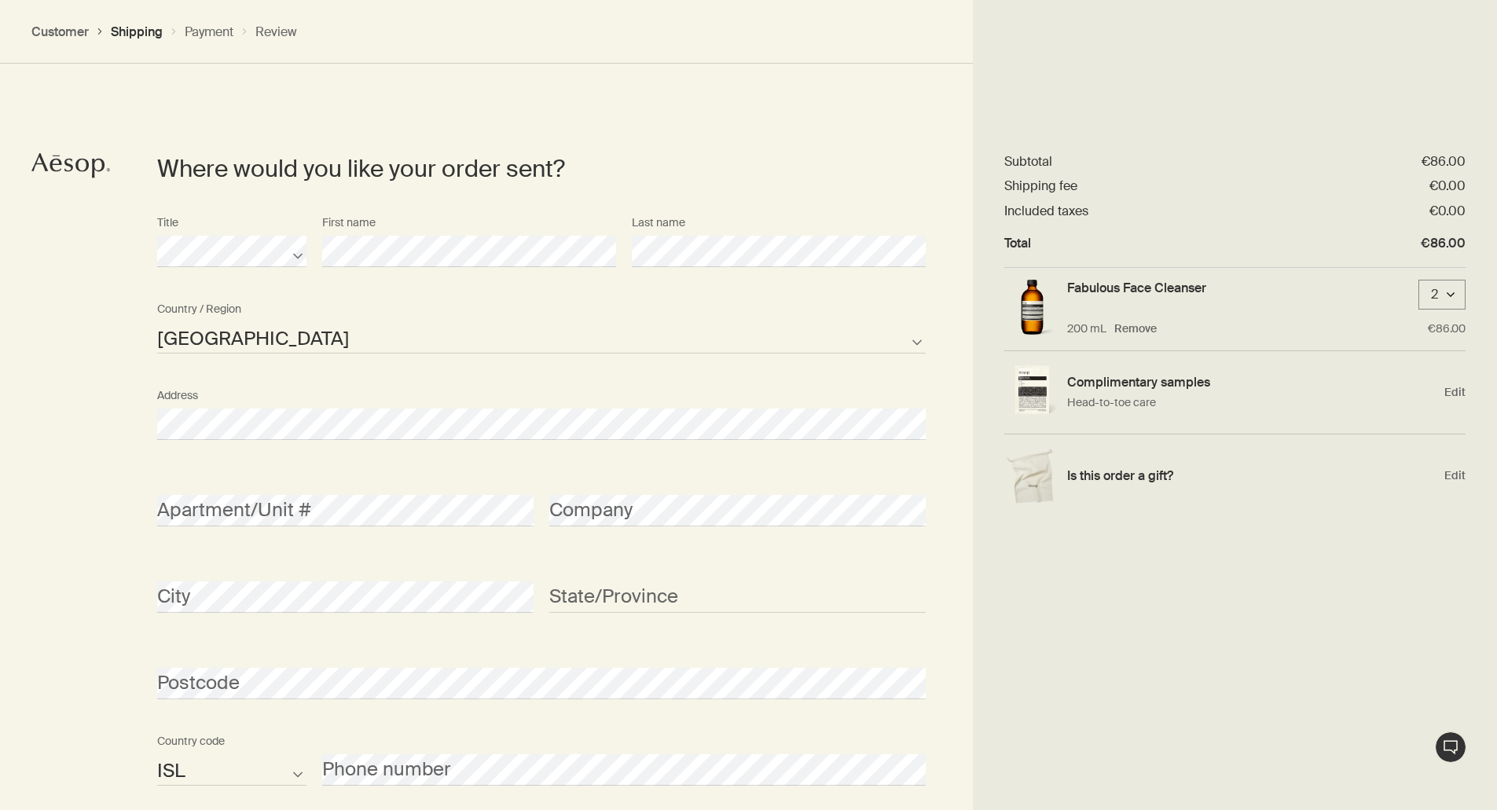
type input "Reykjavíkurborg"
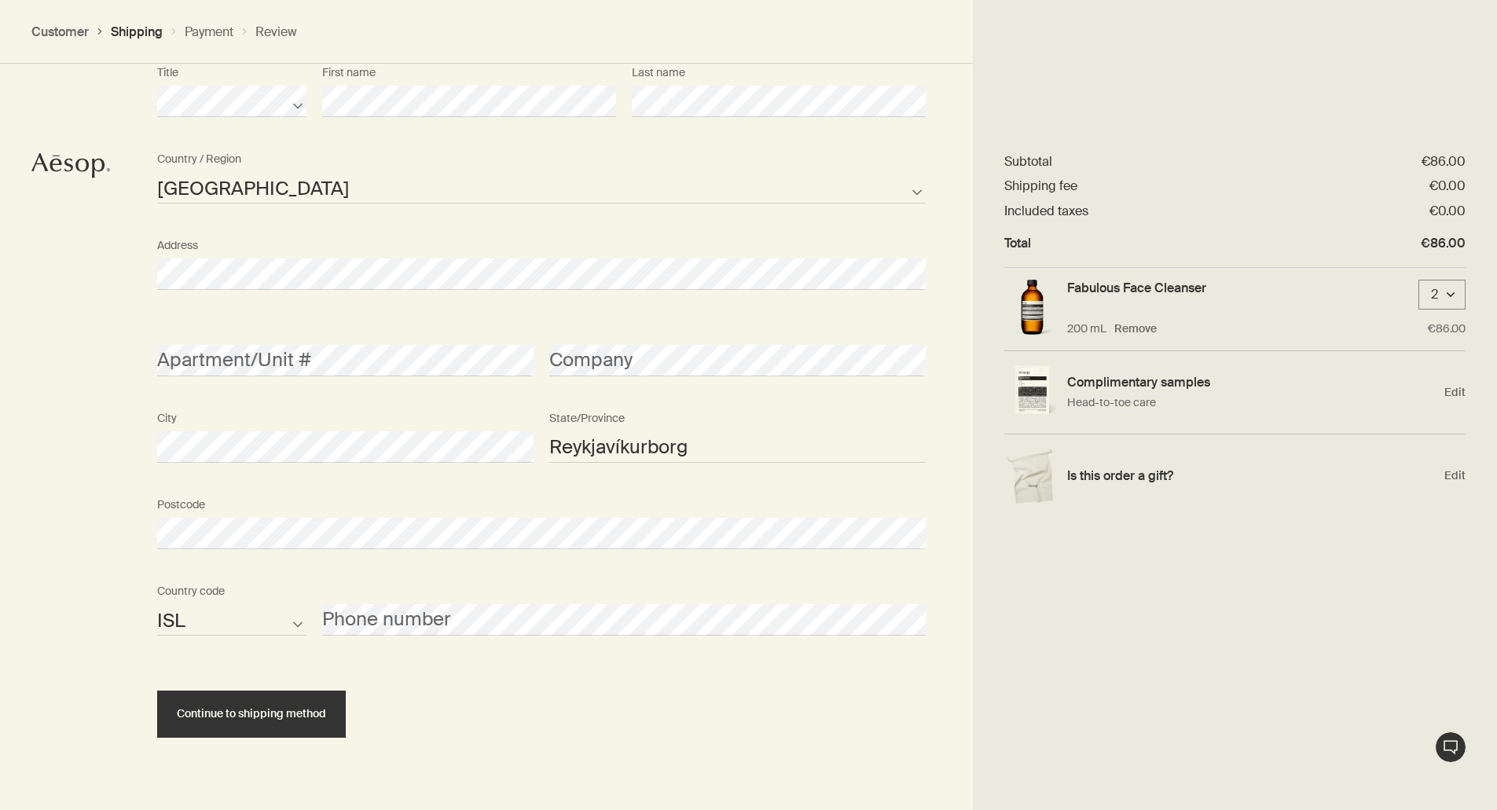
scroll to position [534, 0]
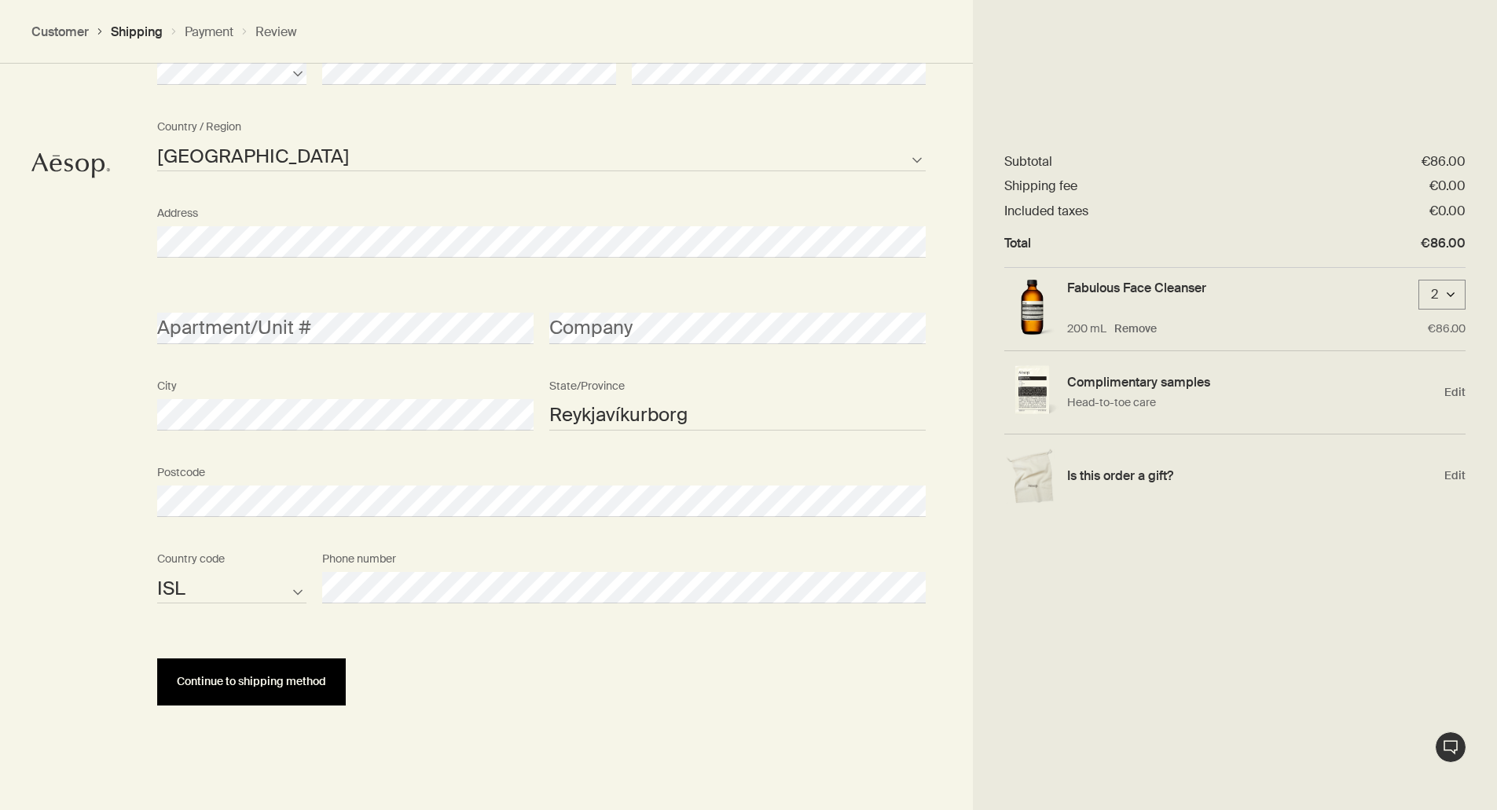
click at [282, 686] on span "Continue to shipping method" at bounding box center [251, 682] width 149 height 12
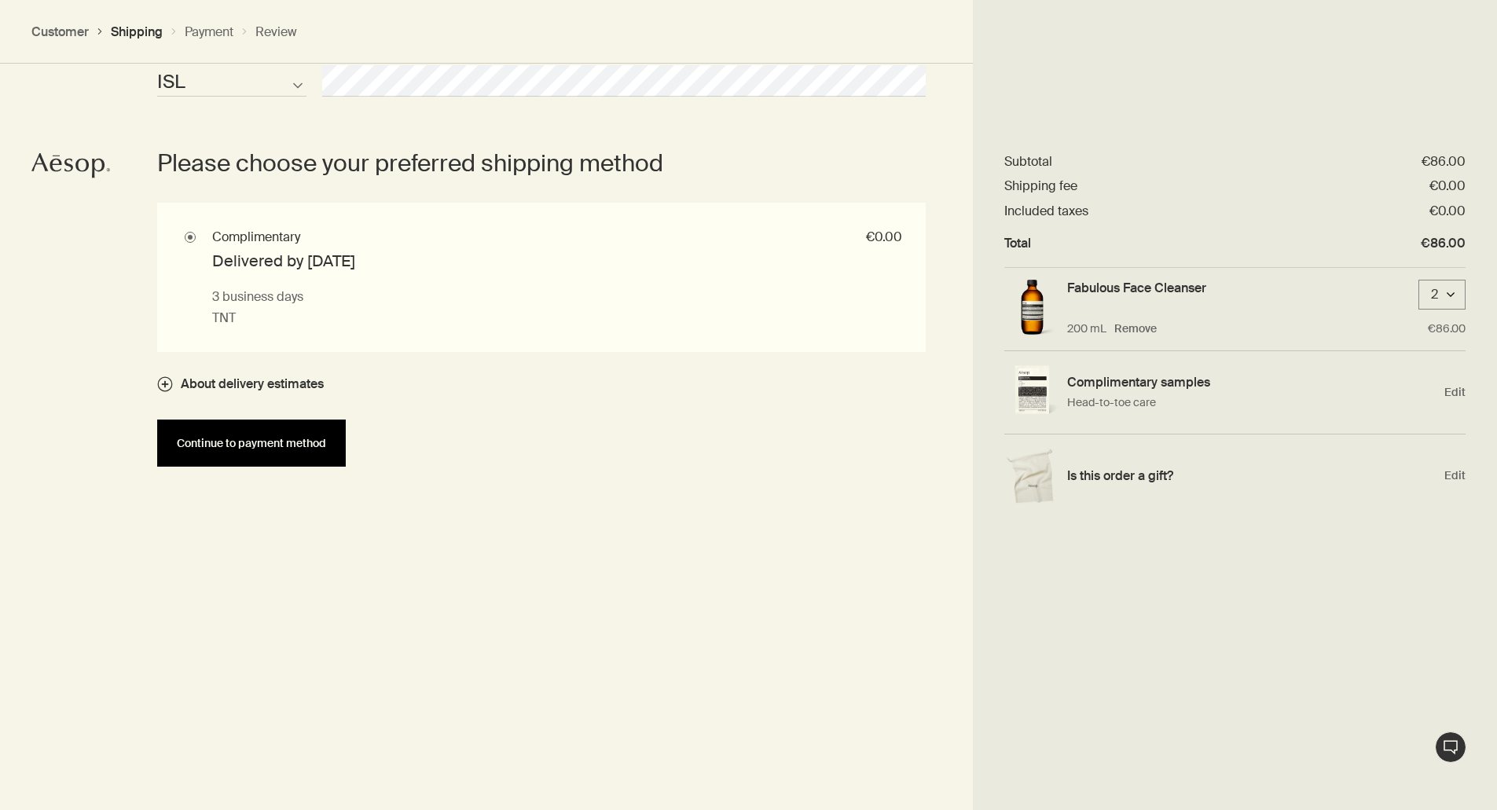
scroll to position [1042, 0]
click at [250, 447] on span "Continue to payment method" at bounding box center [251, 443] width 149 height 12
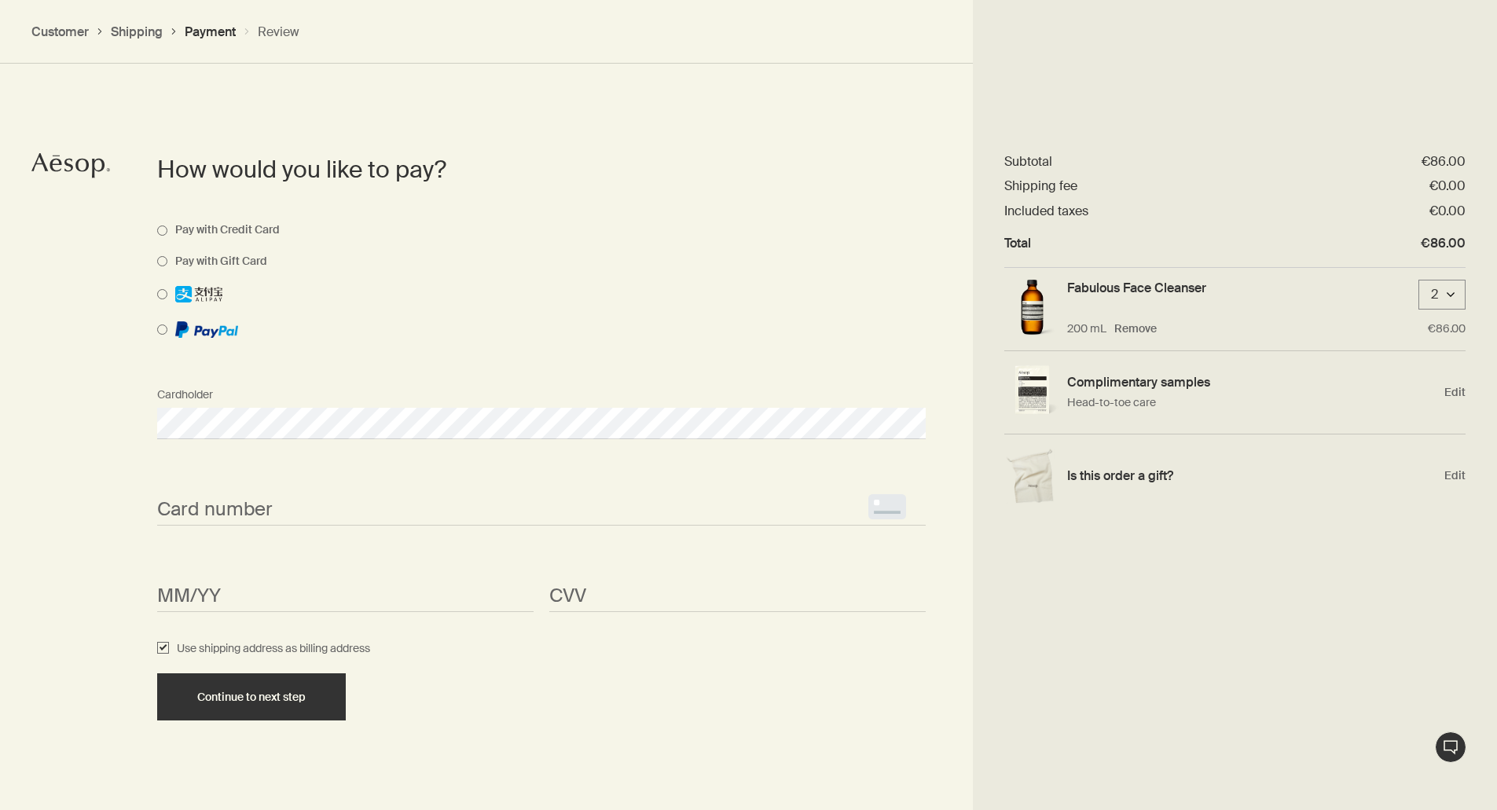
scroll to position [787, 0]
click at [260, 496] on span "<p>Your browser does not support iframes.</p>" at bounding box center [541, 508] width 769 height 31
click at [277, 586] on iframe "<p>Your browser does not support iframes.</p>" at bounding box center [345, 595] width 376 height 18
click at [283, 677] on button "Continue to next step" at bounding box center [251, 696] width 189 height 47
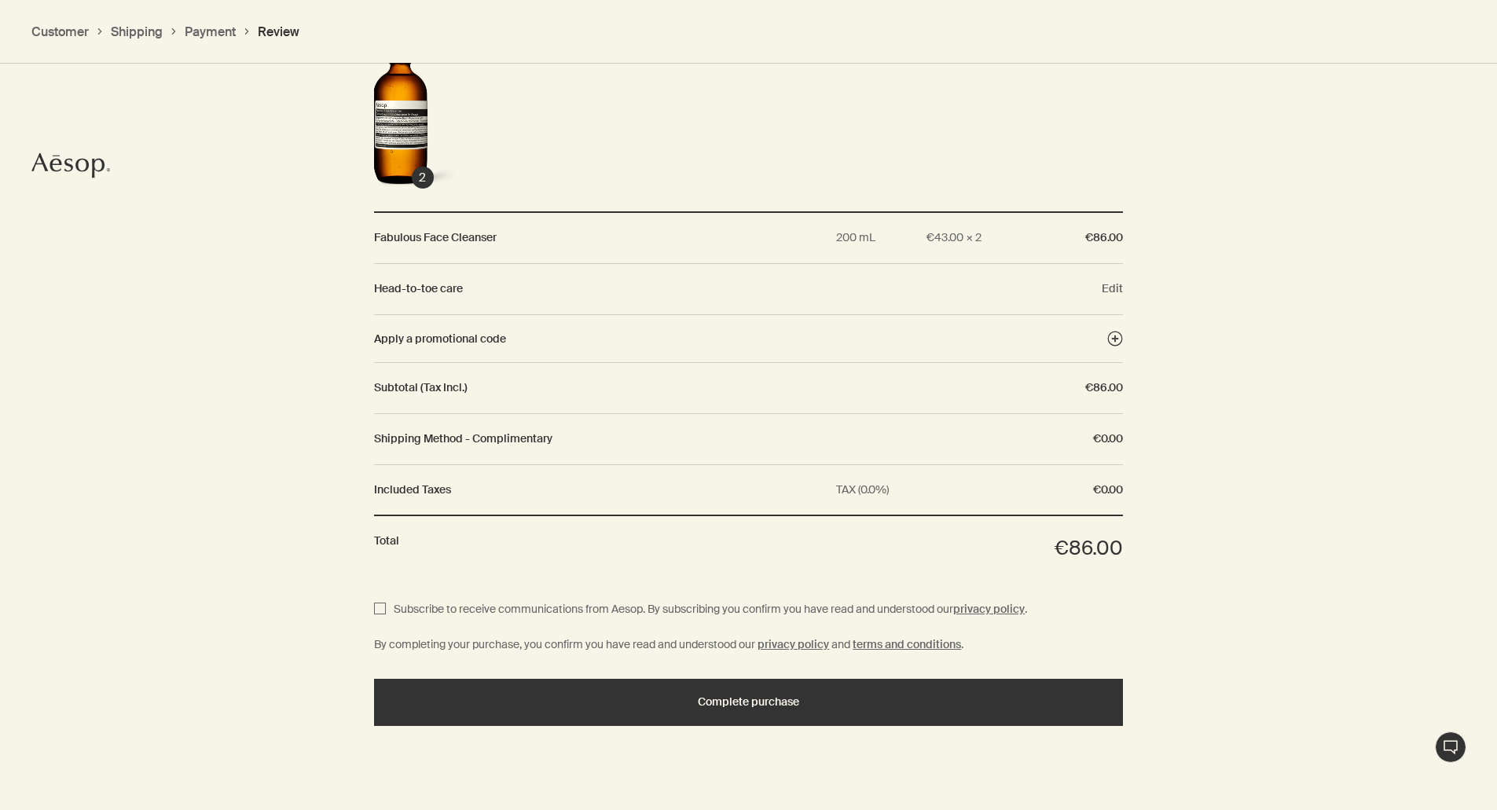
scroll to position [1271, 0]
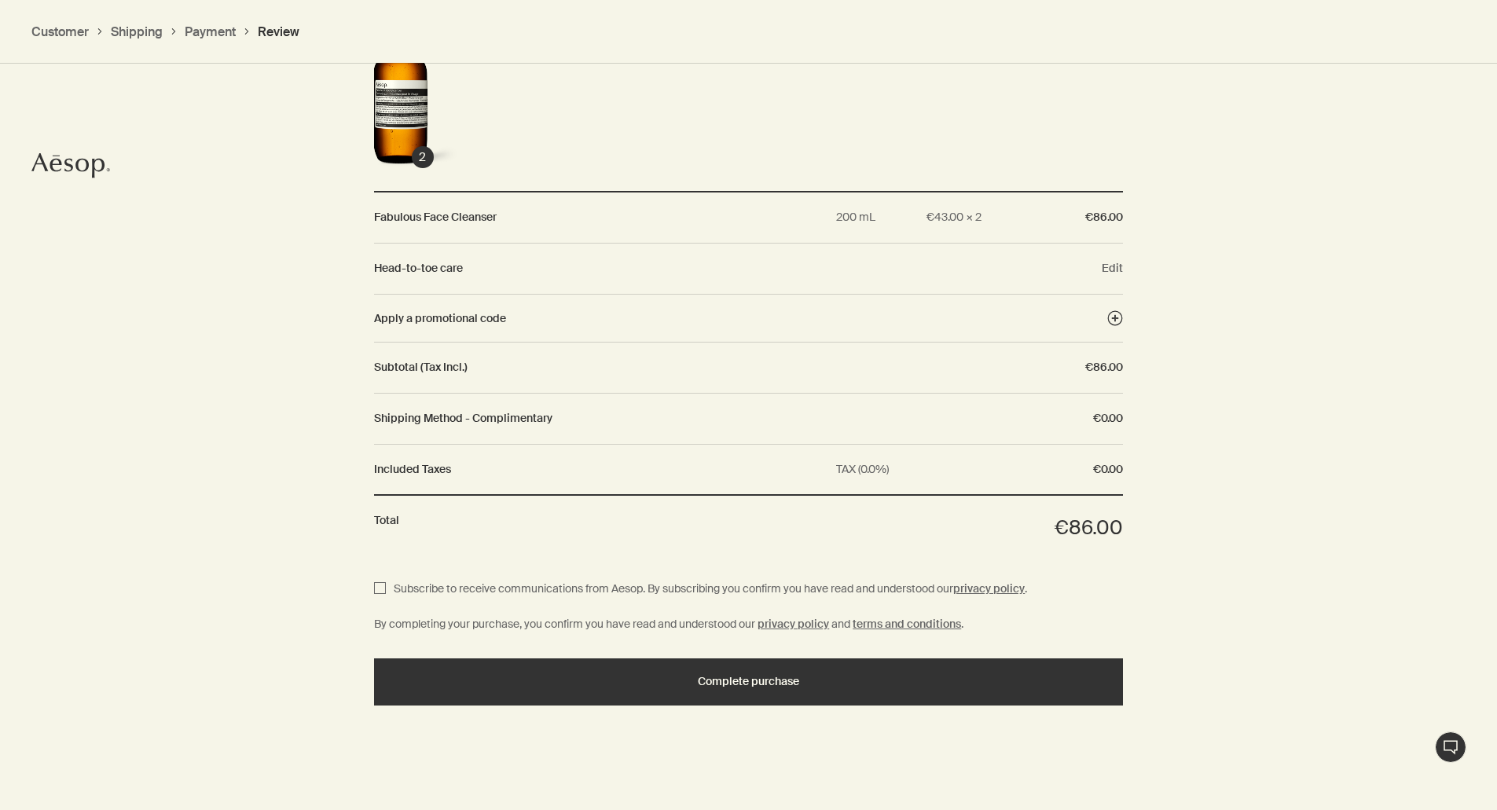
click at [424, 277] on dt "Head-to-toe care" at bounding box center [714, 268] width 680 height 19
click at [1109, 271] on button "Edit" at bounding box center [1112, 268] width 21 height 14
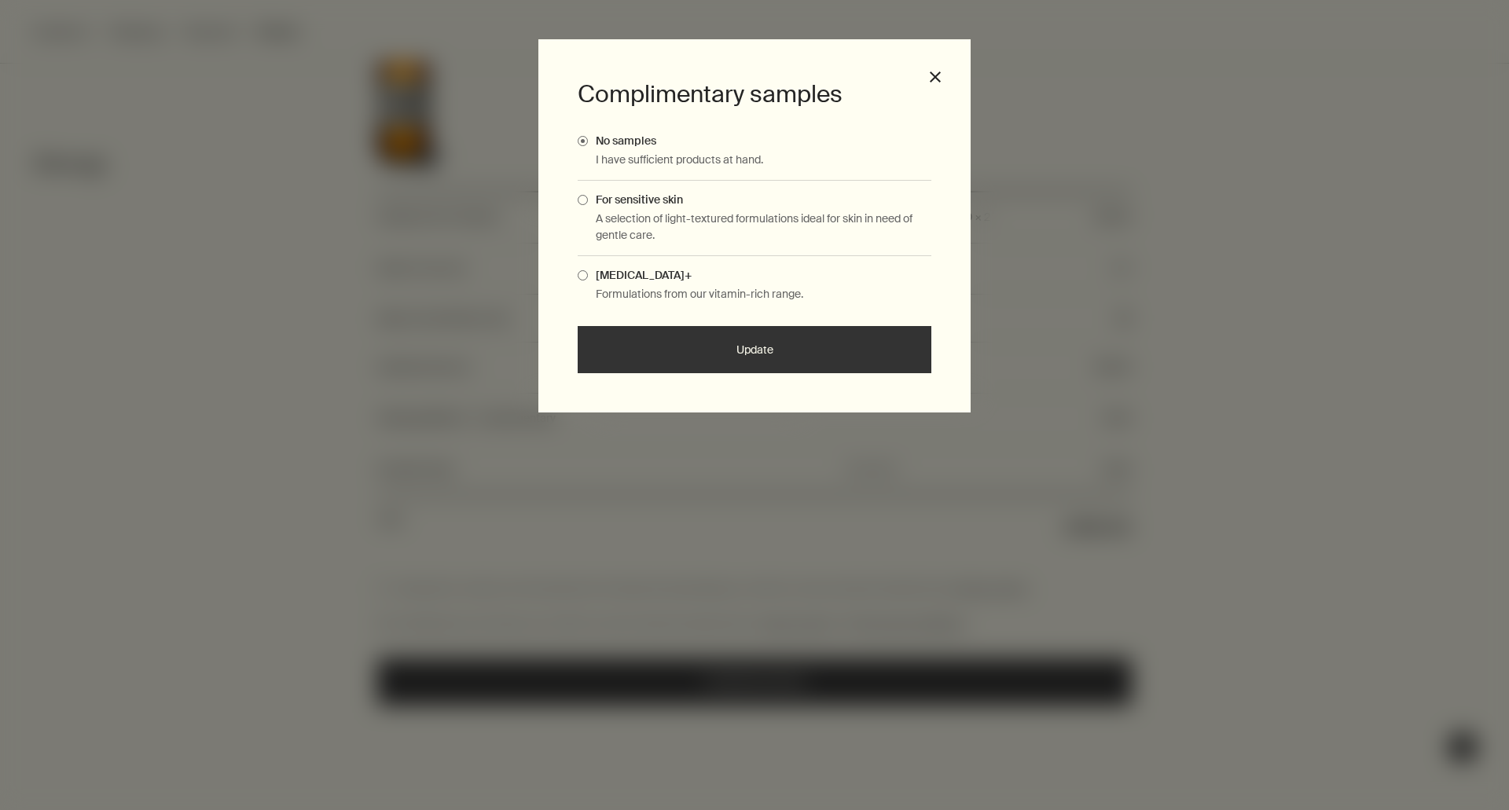
click at [582, 196] on span "Complimentary Samples Modal" at bounding box center [583, 200] width 10 height 10
click at [588, 196] on input "For sensitive skin" at bounding box center [588, 198] width 0 height 10
click at [613, 284] on div "Skin Care+ Formulations from our vitamin-rich range." at bounding box center [755, 285] width 354 height 58
click at [575, 273] on div "Complimentary samples No samples I have sufficient products at hand. For sensit…" at bounding box center [754, 225] width 432 height 373
click at [750, 354] on button "Update" at bounding box center [755, 349] width 354 height 47
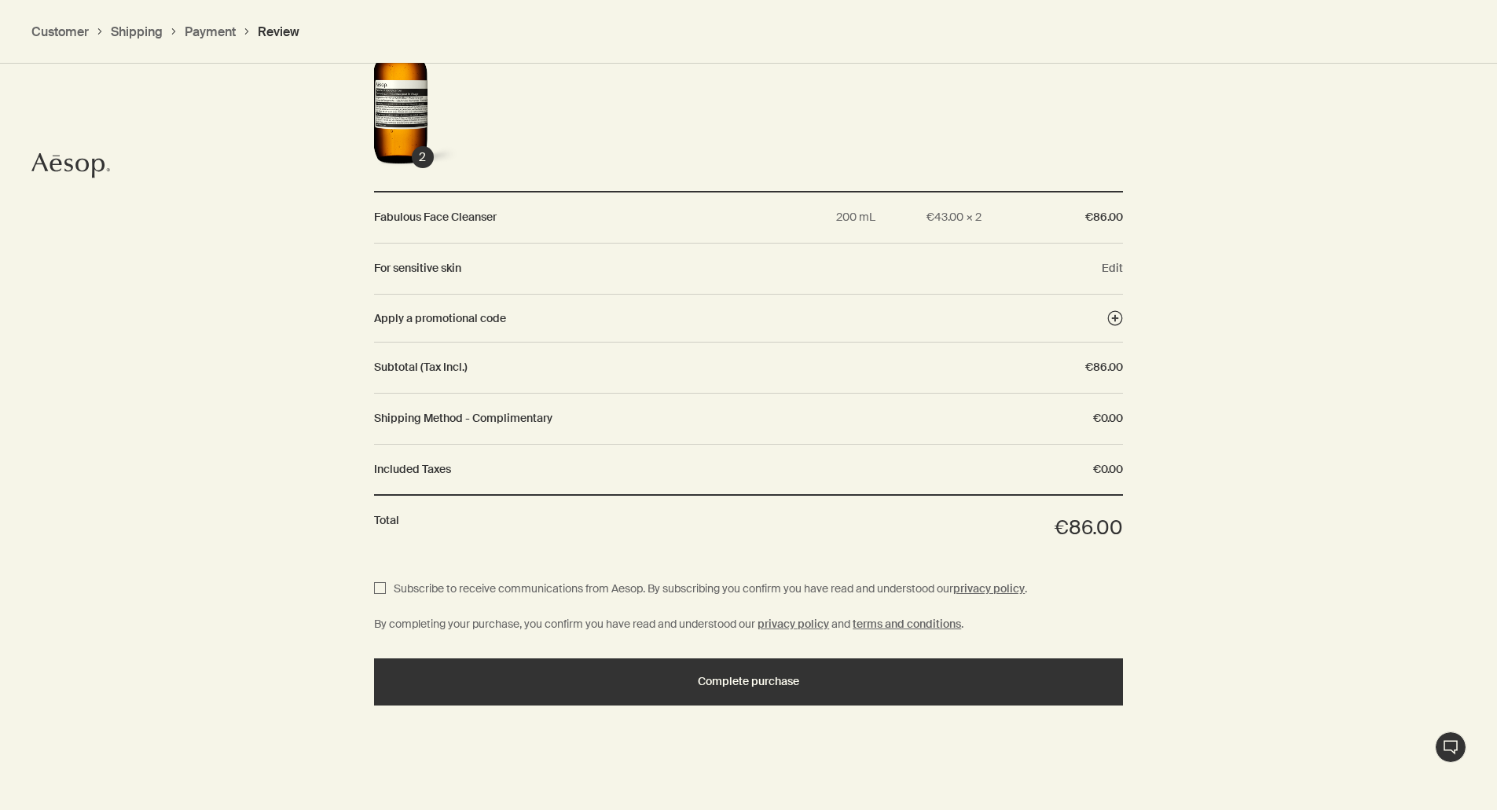
click at [395, 586] on span "Subscribe to receive communications from Aesop. By subscribing you confirm you …" at bounding box center [673, 588] width 559 height 14
click at [386, 586] on input "Subscribe to receive communications from Aesop. By subscribing you confirm you …" at bounding box center [380, 590] width 12 height 20
click at [387, 587] on span "Subscribe to receive communications from Aesop. By subscribing you confirm you …" at bounding box center [706, 590] width 641 height 20
click at [386, 587] on input "Subscribe to receive communications from Aesop. By subscribing you confirm you …" at bounding box center [380, 590] width 12 height 20
checkbox input "false"
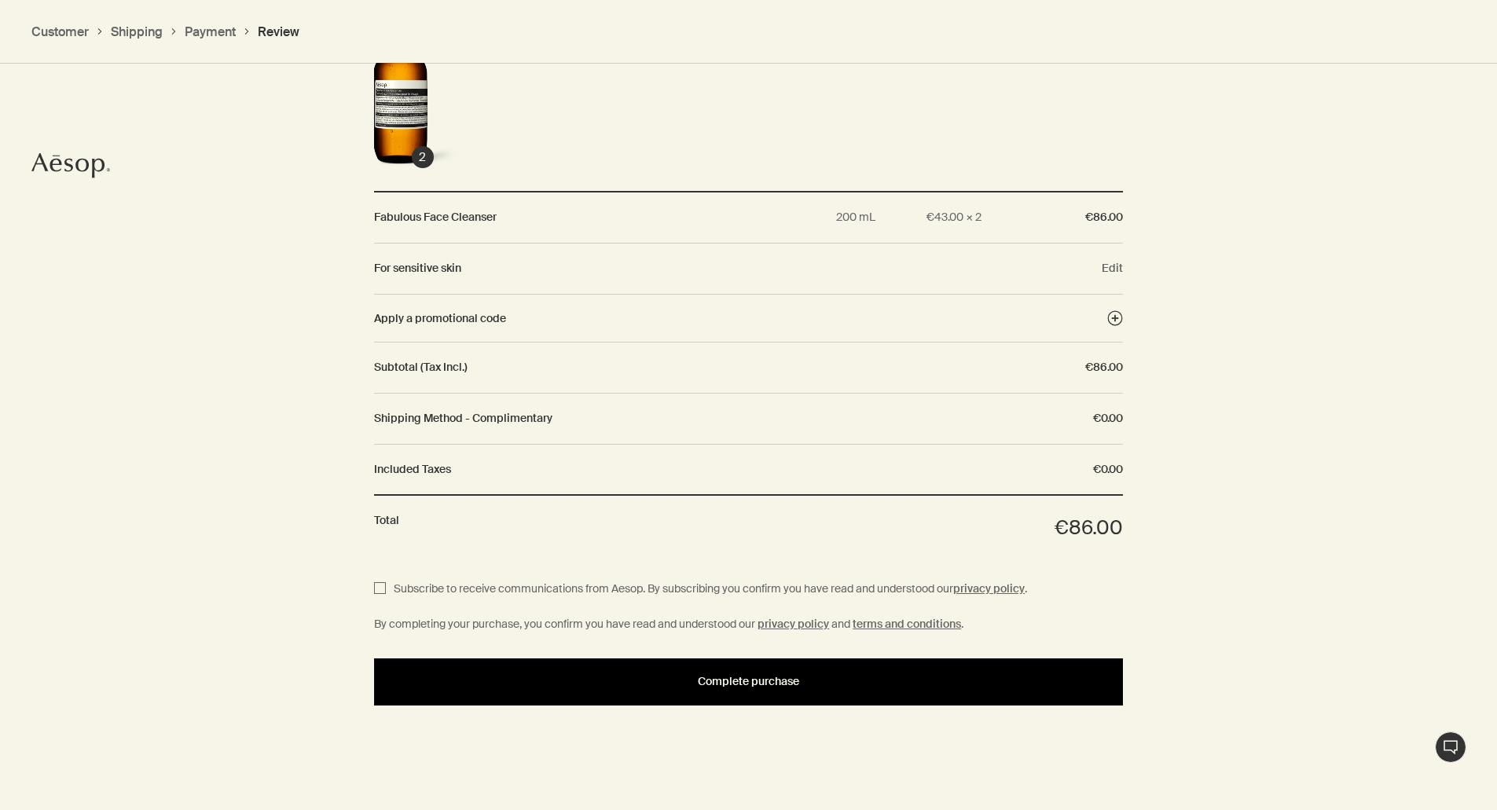
click at [884, 670] on button "Complete purchase" at bounding box center [748, 681] width 749 height 47
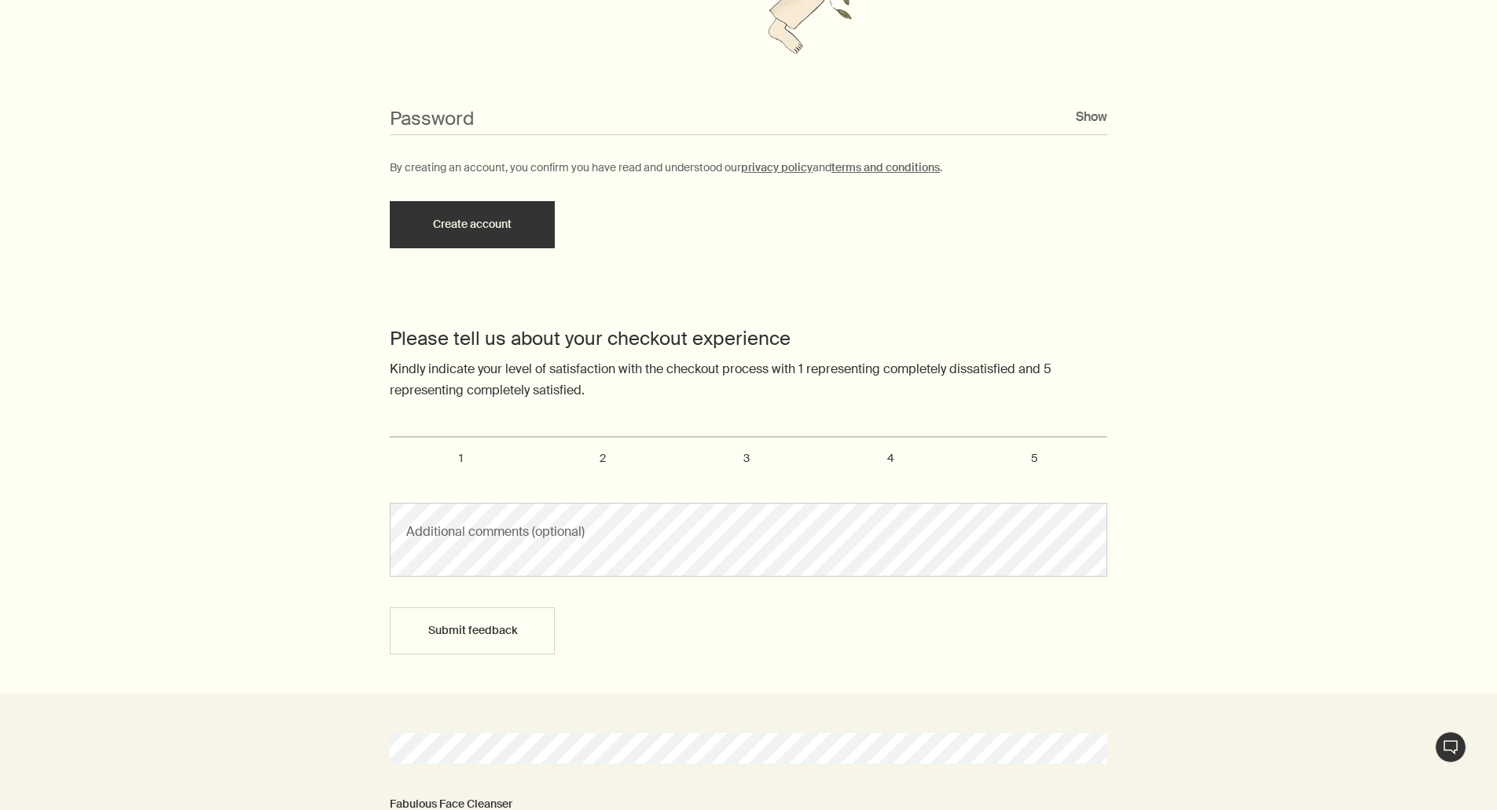
scroll to position [705, 0]
click at [1030, 464] on label "5" at bounding box center [1035, 457] width 145 height 44
click at [404, 448] on input "5" at bounding box center [399, 443] width 10 height 10
radio input "true"
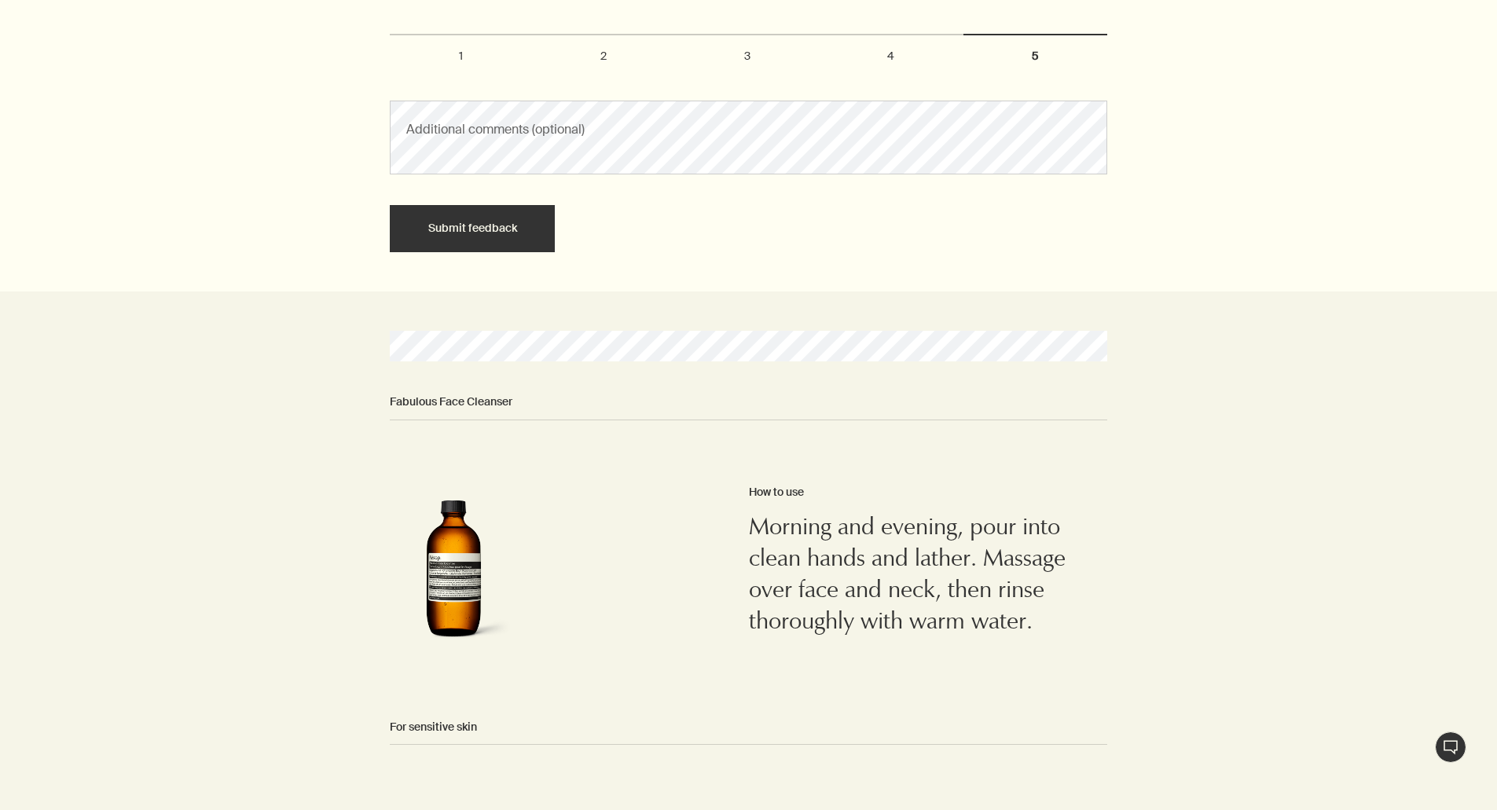
scroll to position [1107, 0]
click at [490, 223] on button "Submit feedback" at bounding box center [472, 227] width 165 height 47
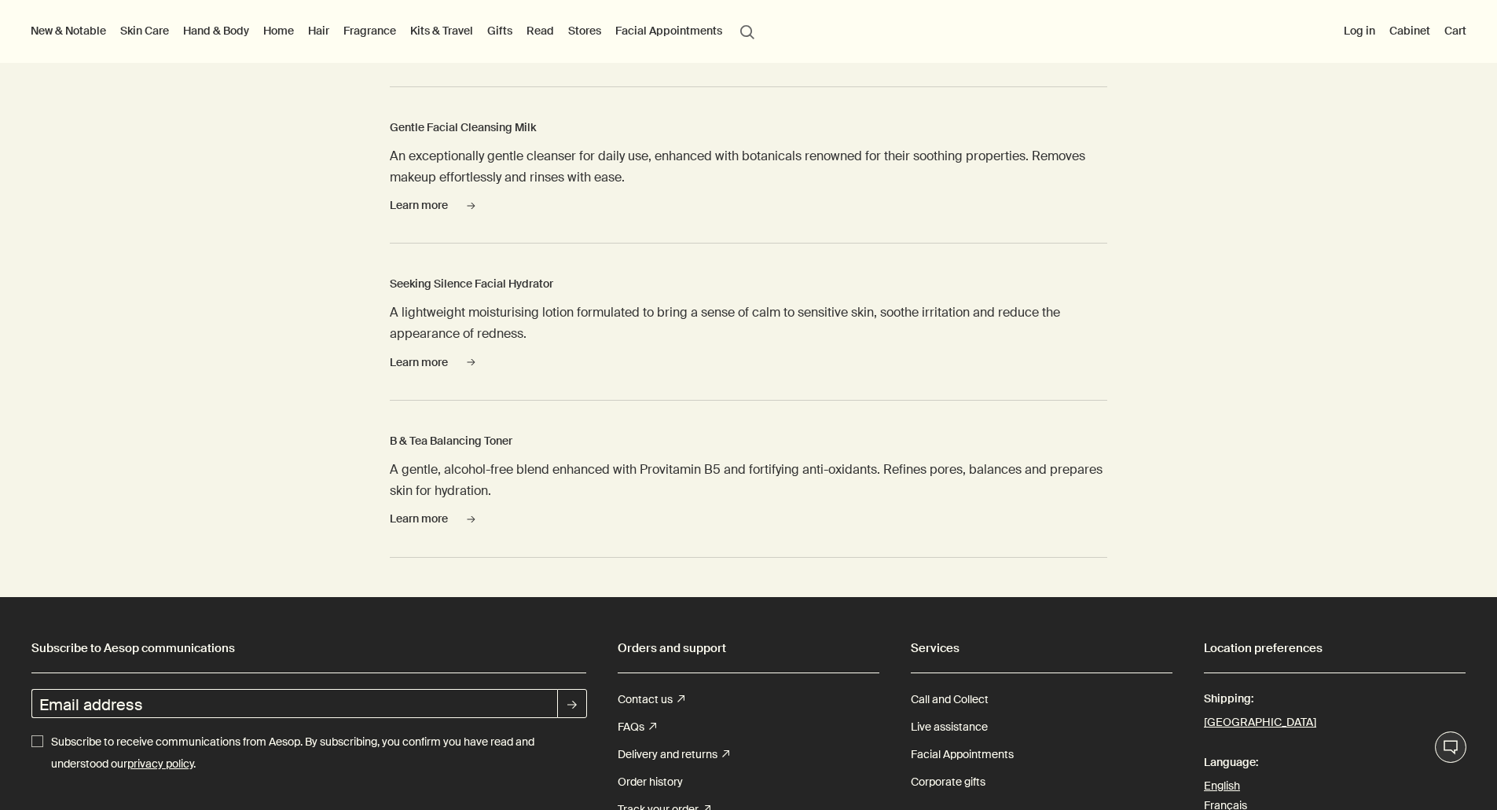
scroll to position [1670, 0]
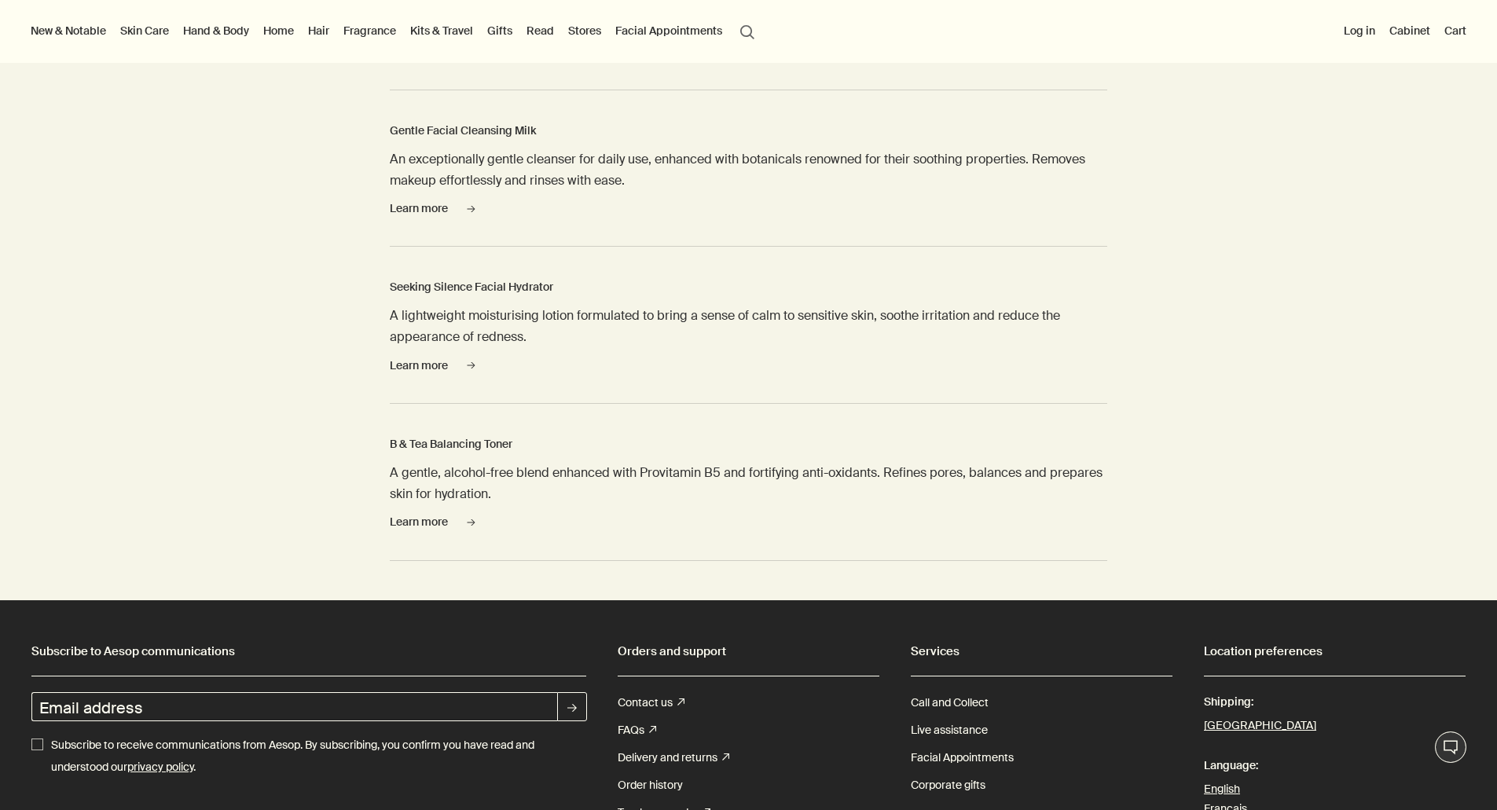
click at [418, 365] on span "Learn more" at bounding box center [419, 366] width 58 height 12
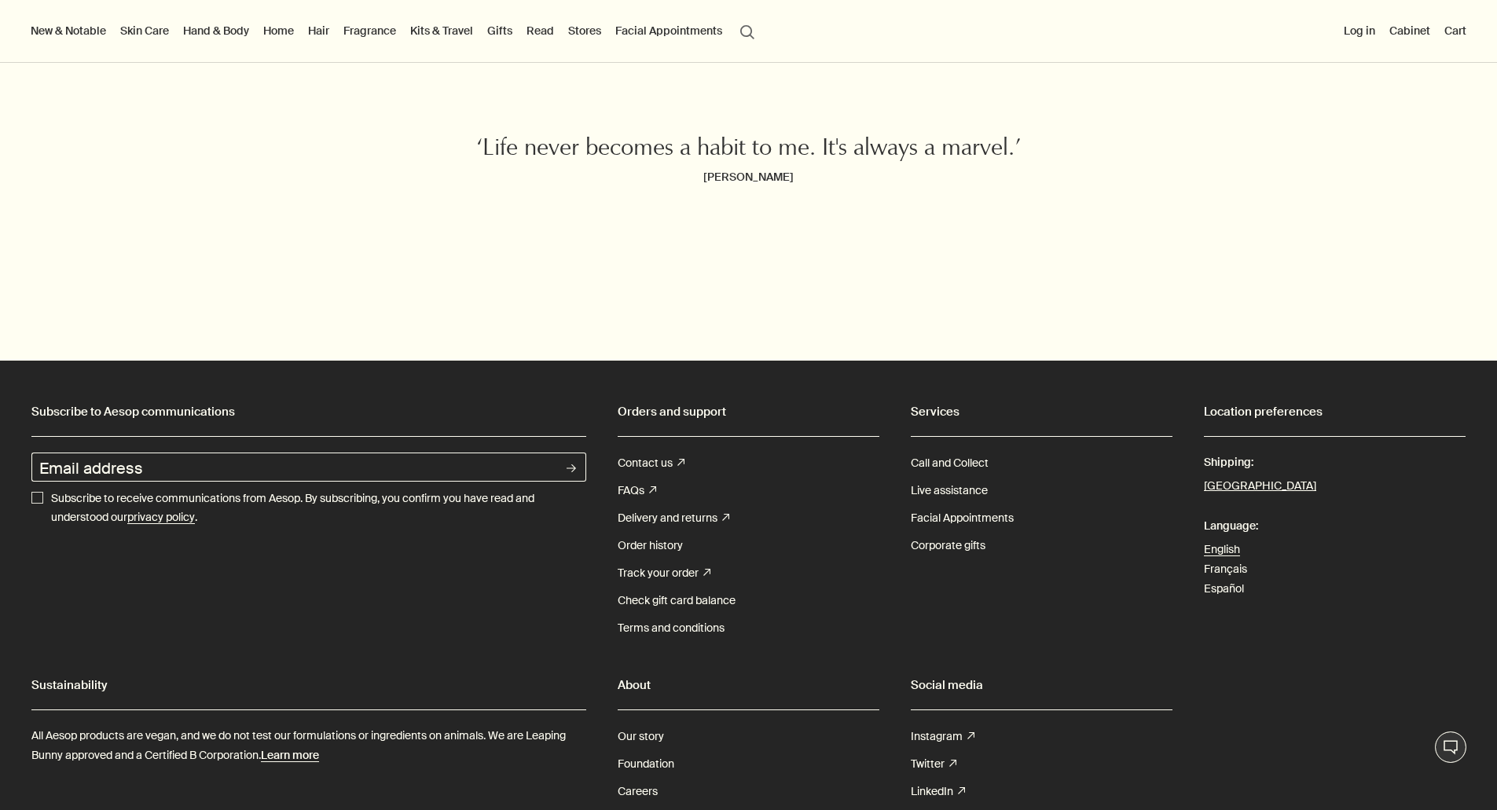
scroll to position [490, 0]
